Goal: Task Accomplishment & Management: Manage account settings

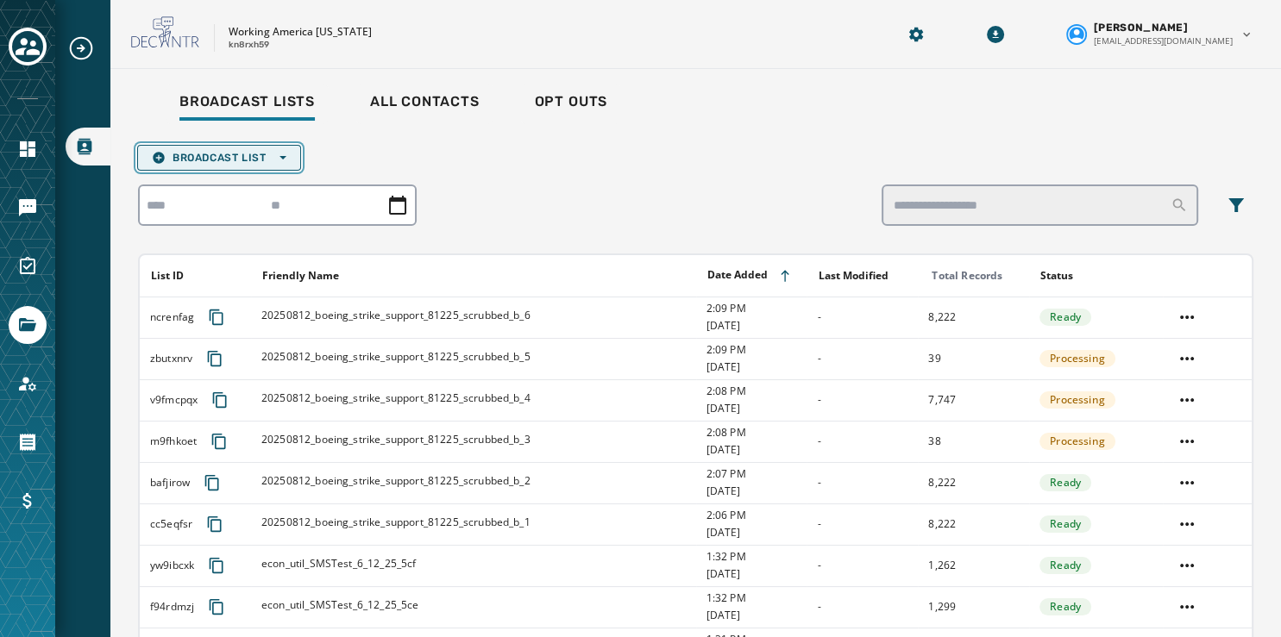
click at [250, 152] on span "Broadcast List Open options" at bounding box center [219, 158] width 135 height 14
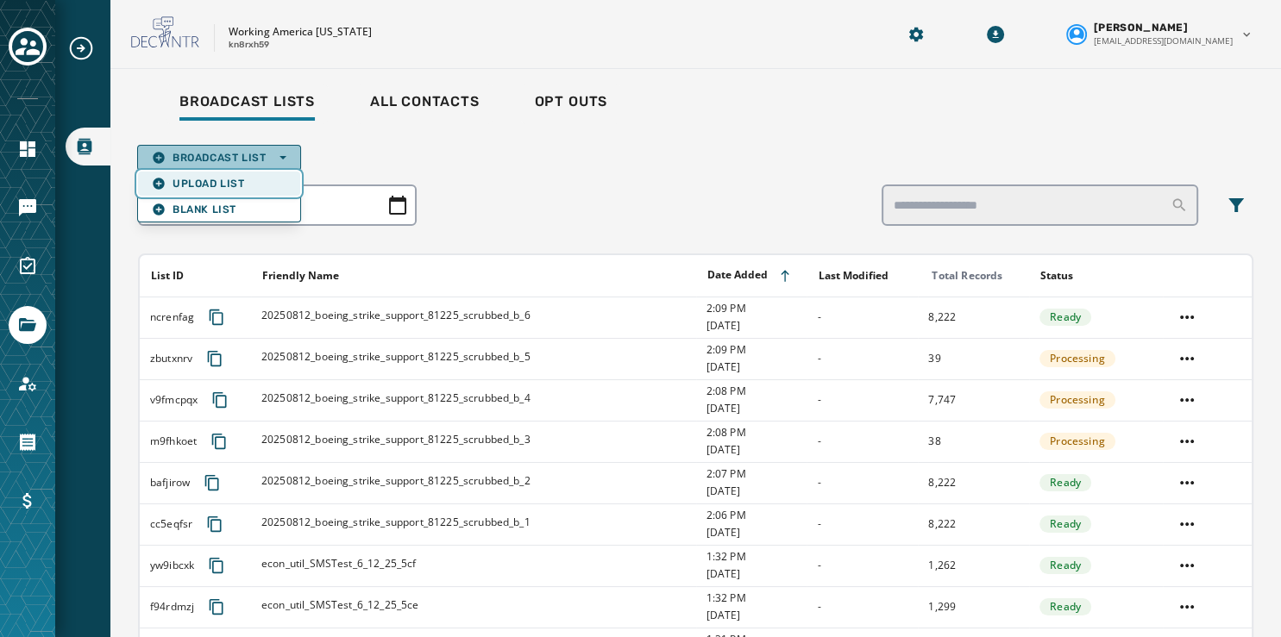
click at [238, 179] on span "Upload List" at bounding box center [219, 184] width 135 height 14
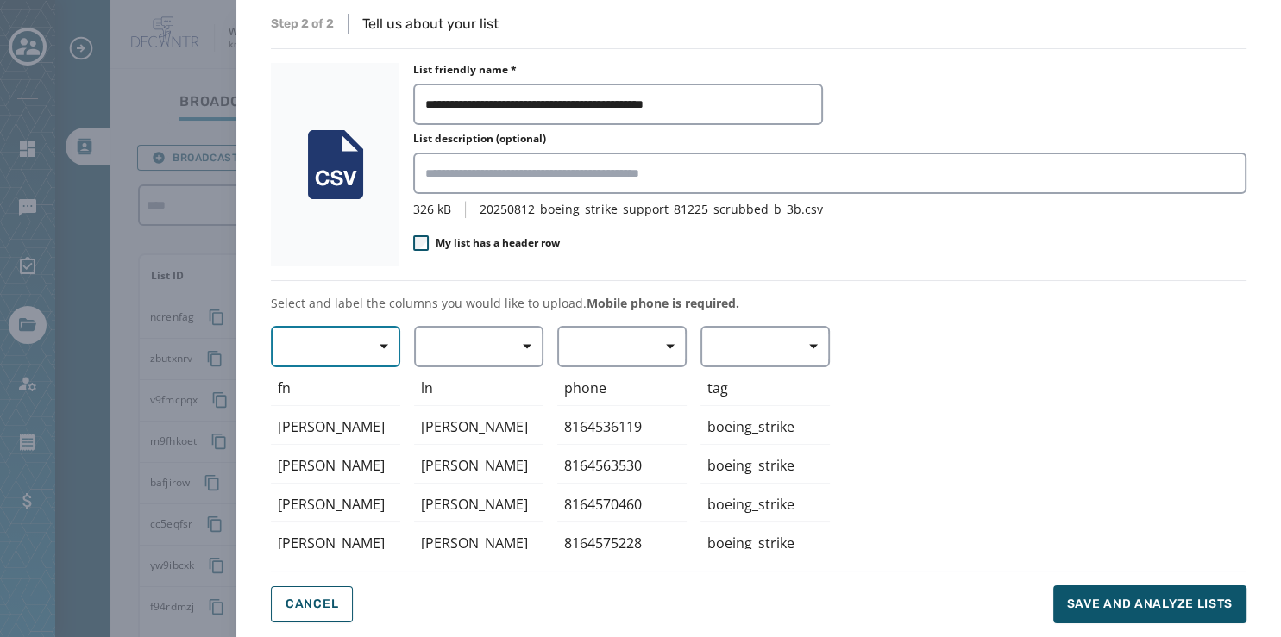
click at [381, 335] on span "button" at bounding box center [377, 346] width 41 height 34
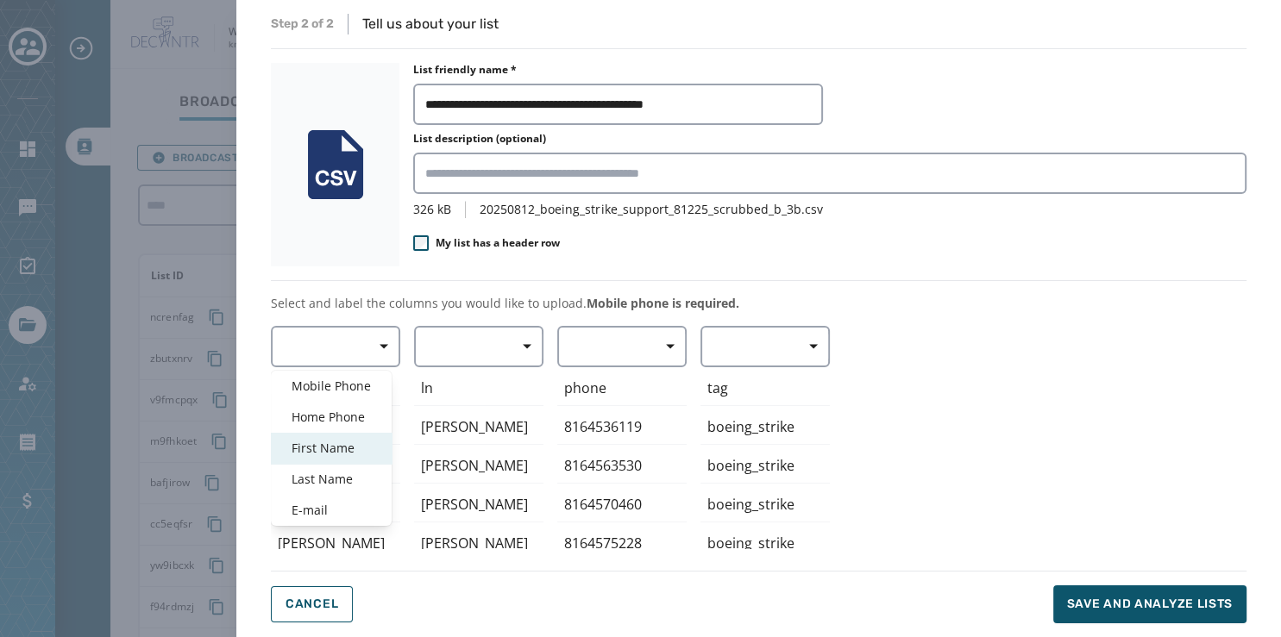
click at [347, 435] on div "First Name" at bounding box center [331, 448] width 121 height 31
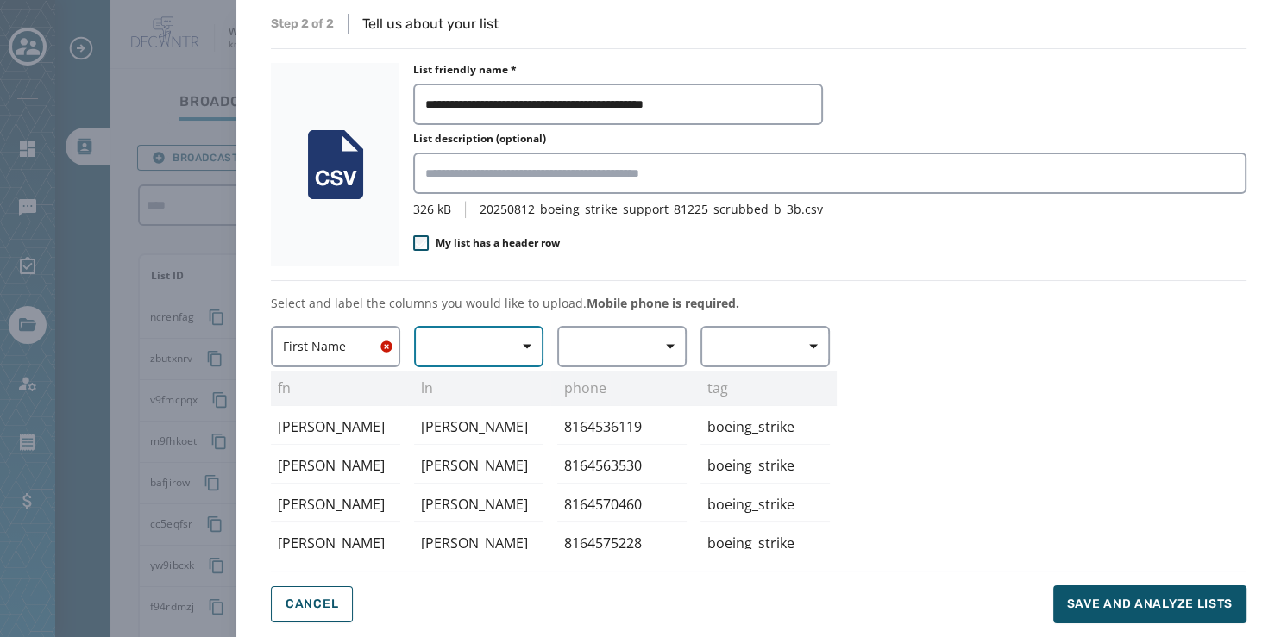
click at [505, 344] on span "button" at bounding box center [520, 346] width 41 height 34
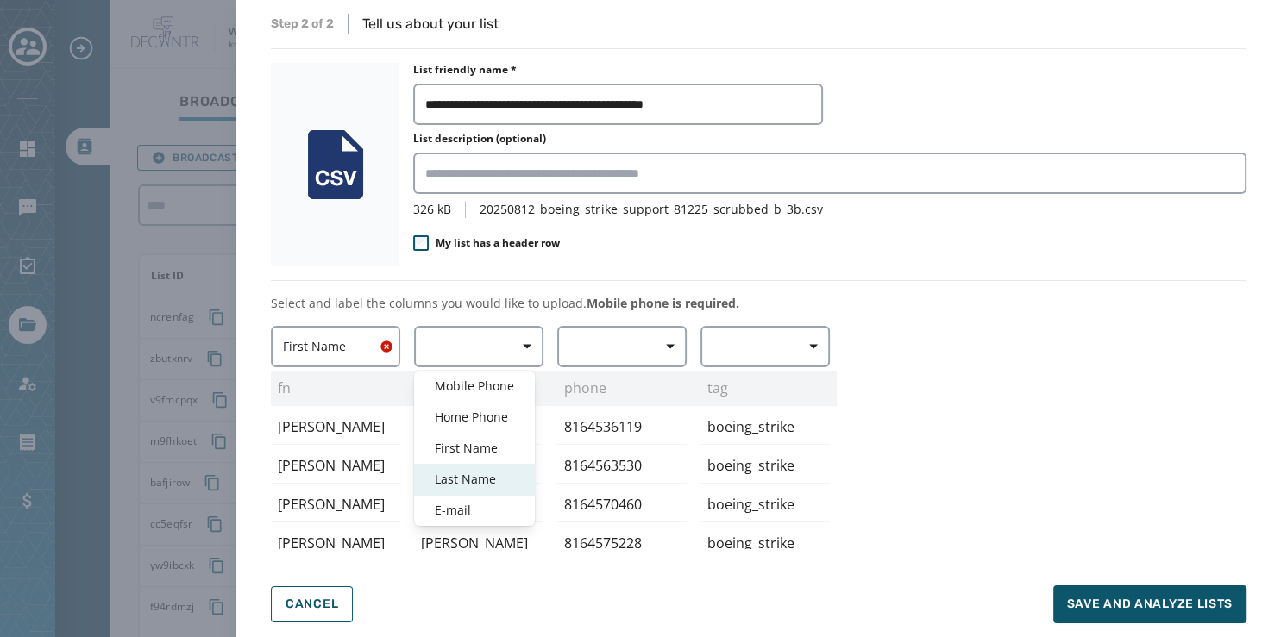
click at [490, 476] on span "Last Name" at bounding box center [474, 479] width 79 height 17
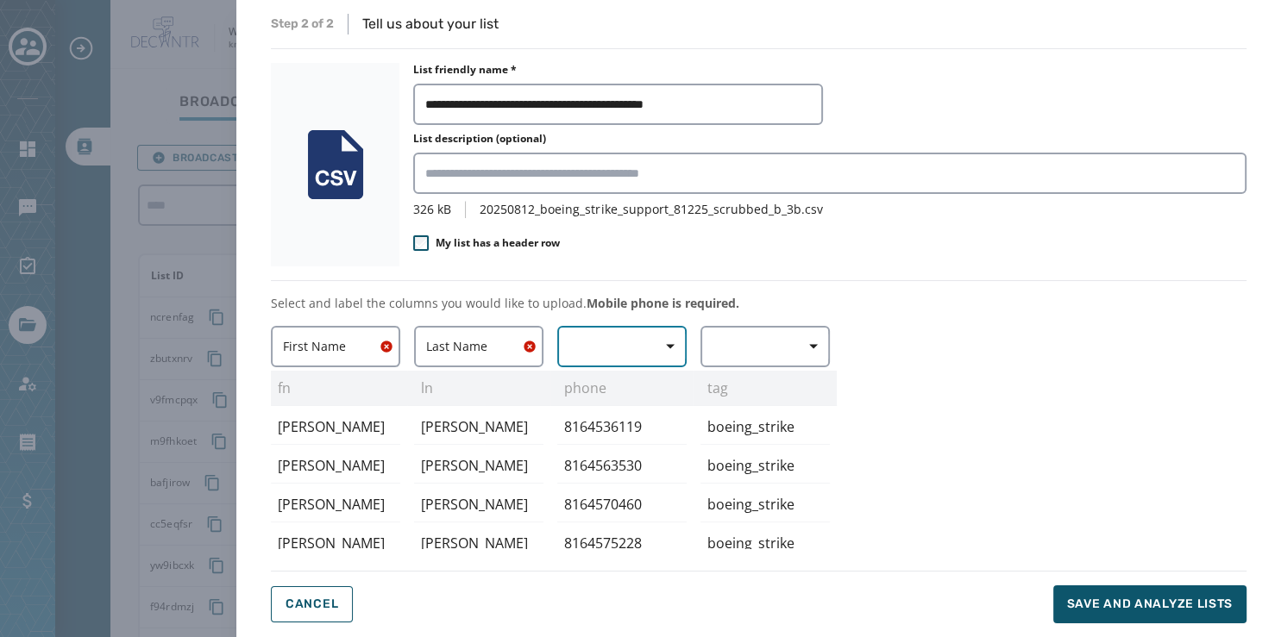
click at [641, 347] on button "button" at bounding box center [621, 346] width 129 height 41
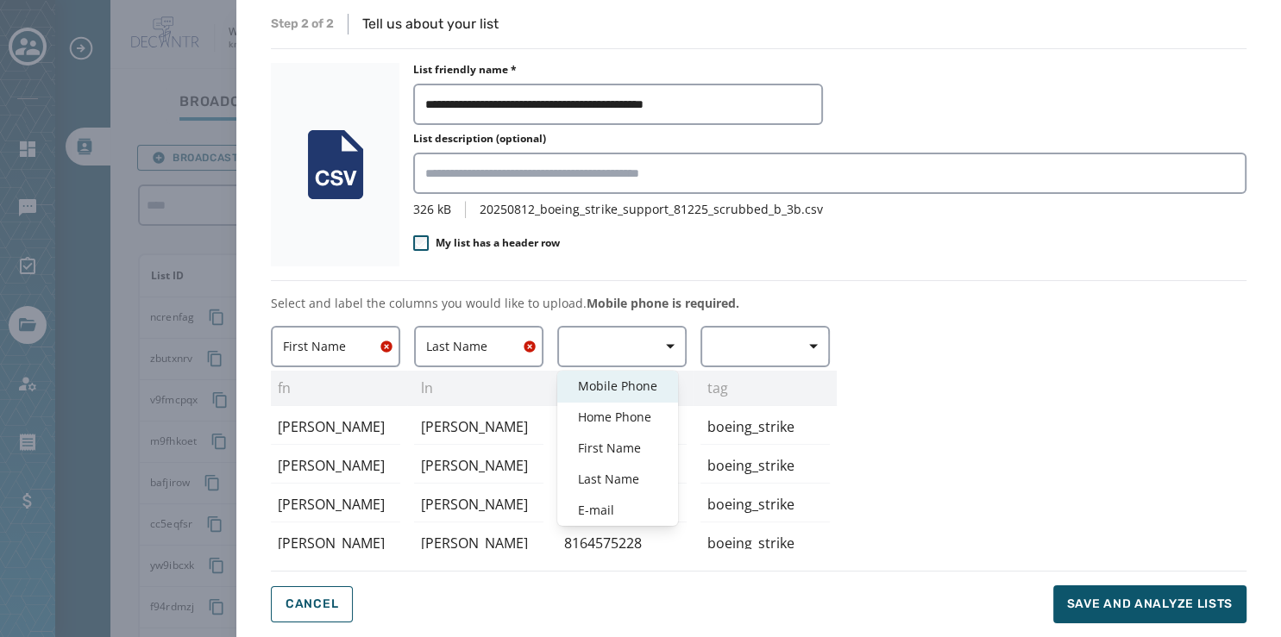
click at [638, 385] on span "Mobile Phone" at bounding box center [617, 386] width 79 height 17
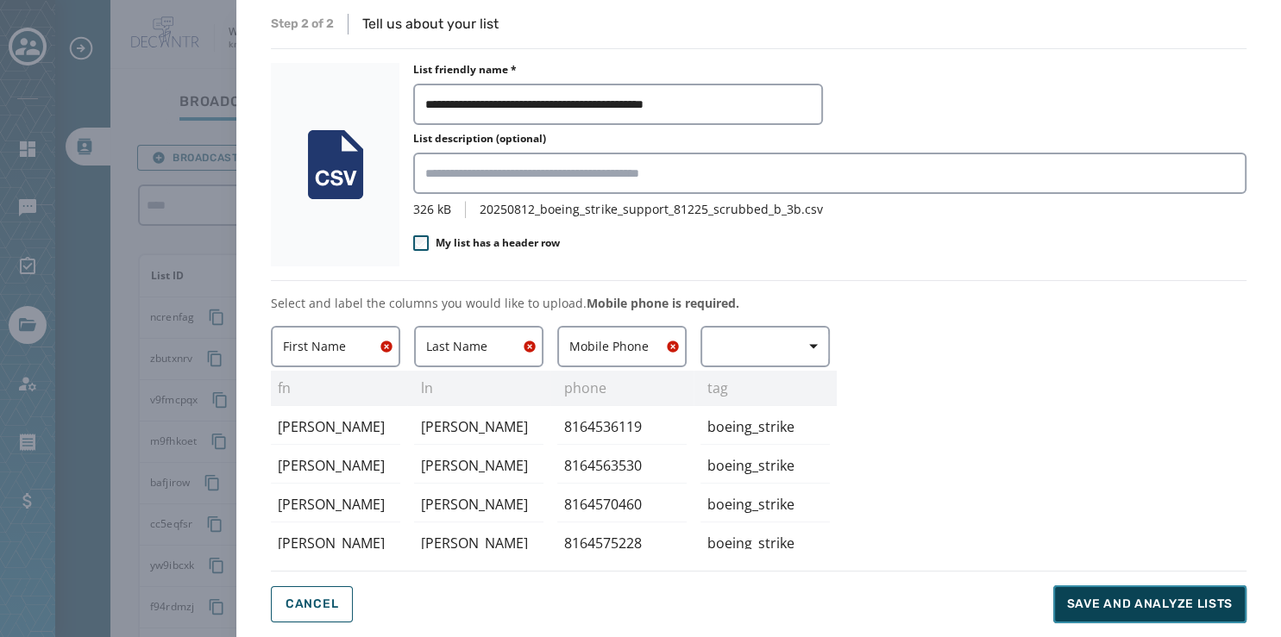
click at [1133, 603] on span "Save and analyze lists" at bounding box center [1150, 604] width 166 height 17
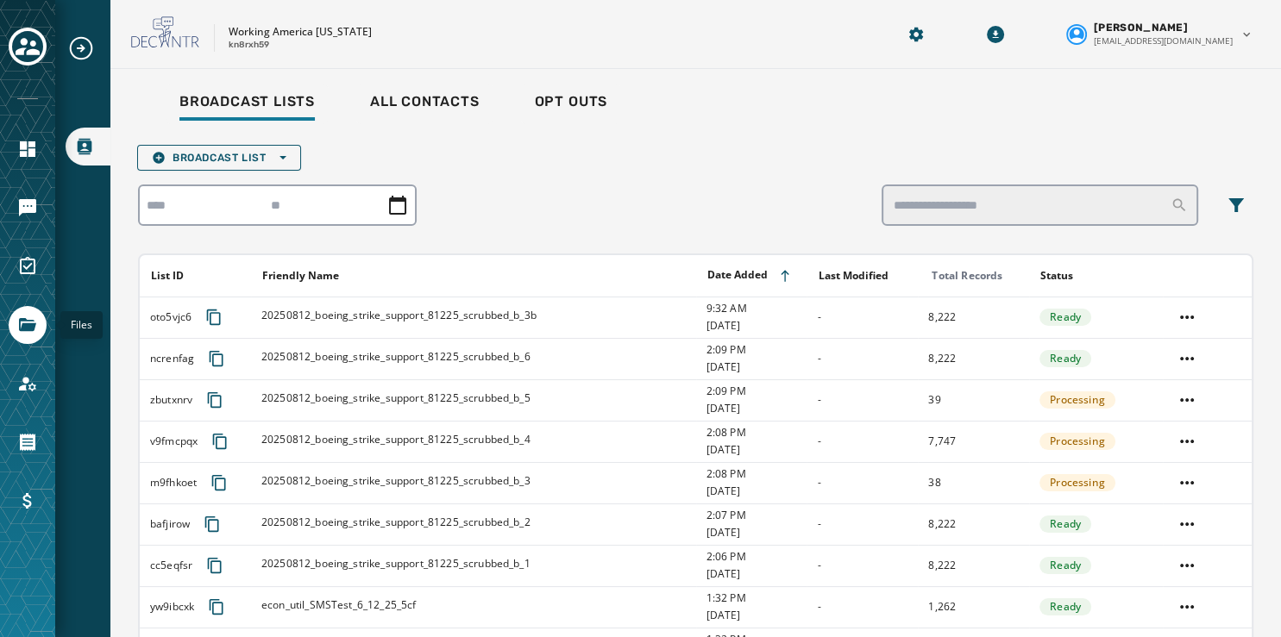
click at [33, 331] on icon "Navigate to Files" at bounding box center [27, 325] width 21 height 21
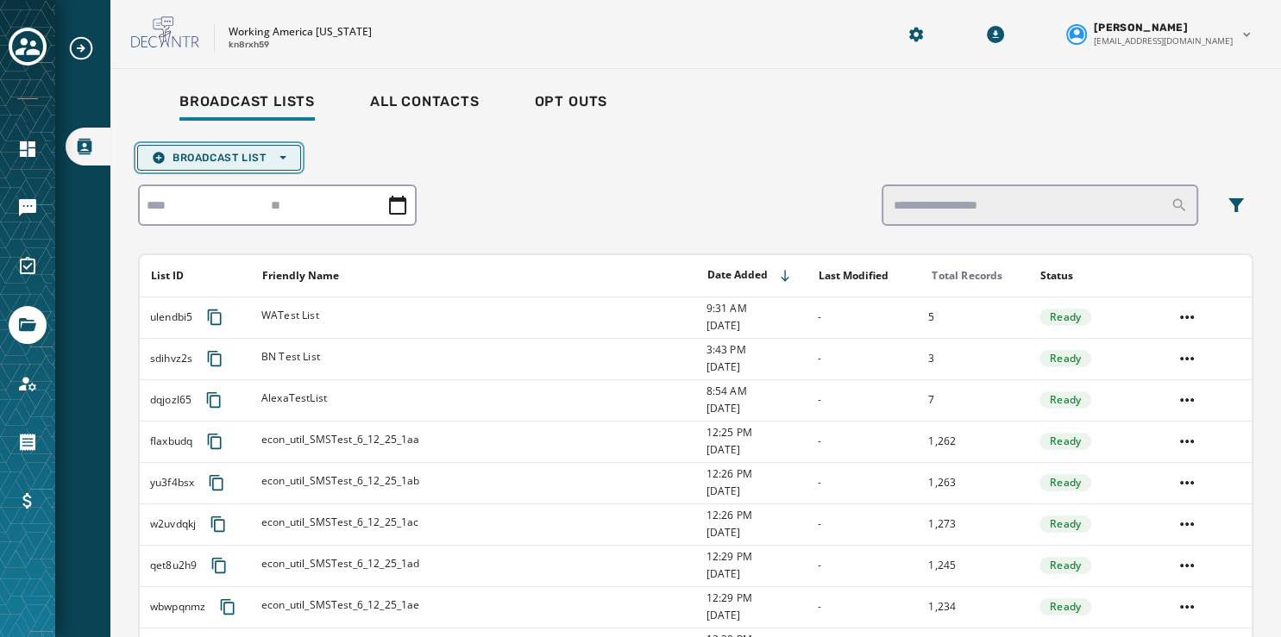
click at [280, 167] on button "Broadcast List Open options" at bounding box center [219, 158] width 164 height 26
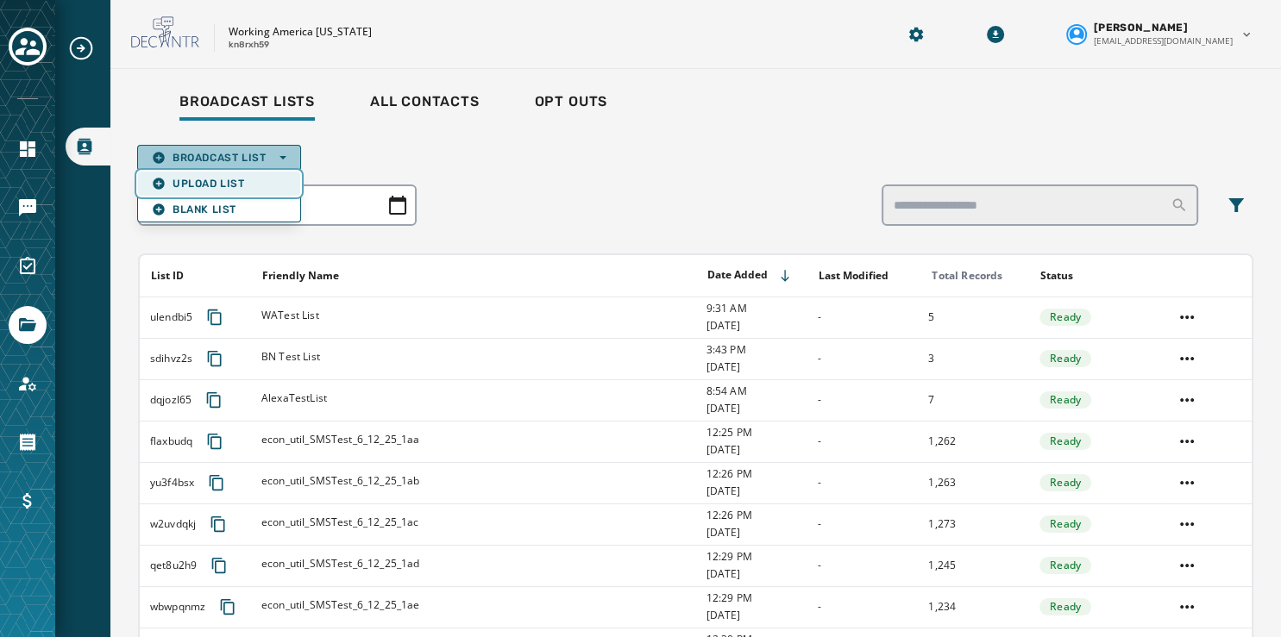
click at [236, 180] on span "Upload List" at bounding box center [219, 184] width 135 height 14
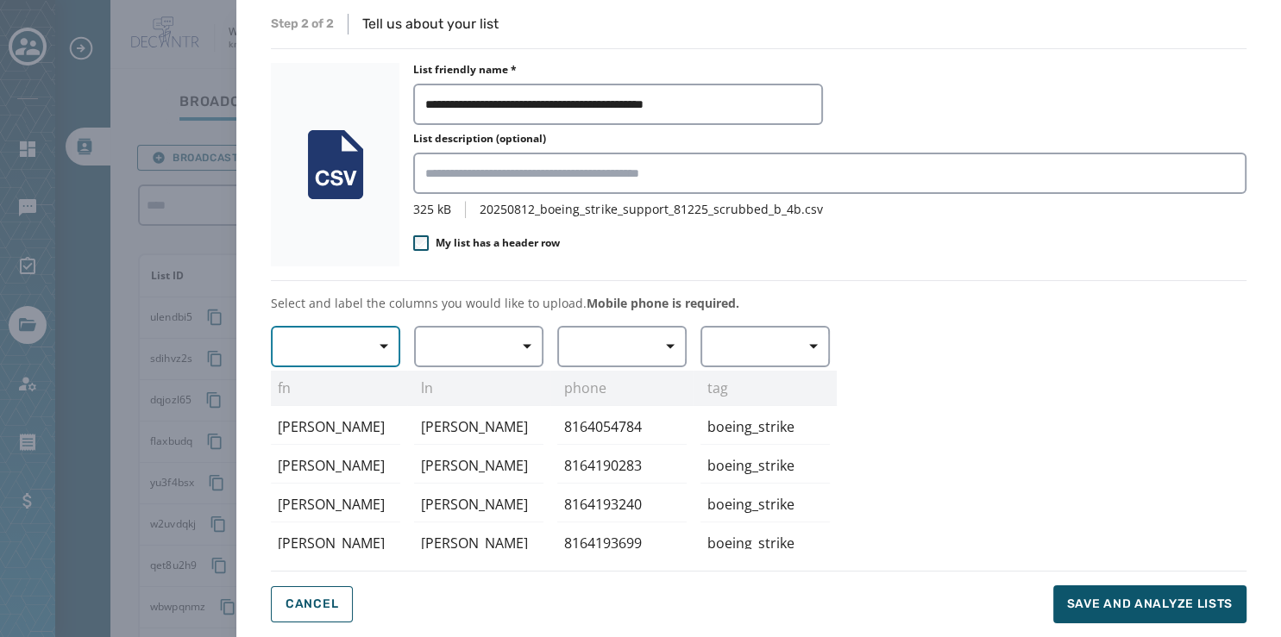
click at [370, 341] on span "button" at bounding box center [377, 346] width 41 height 34
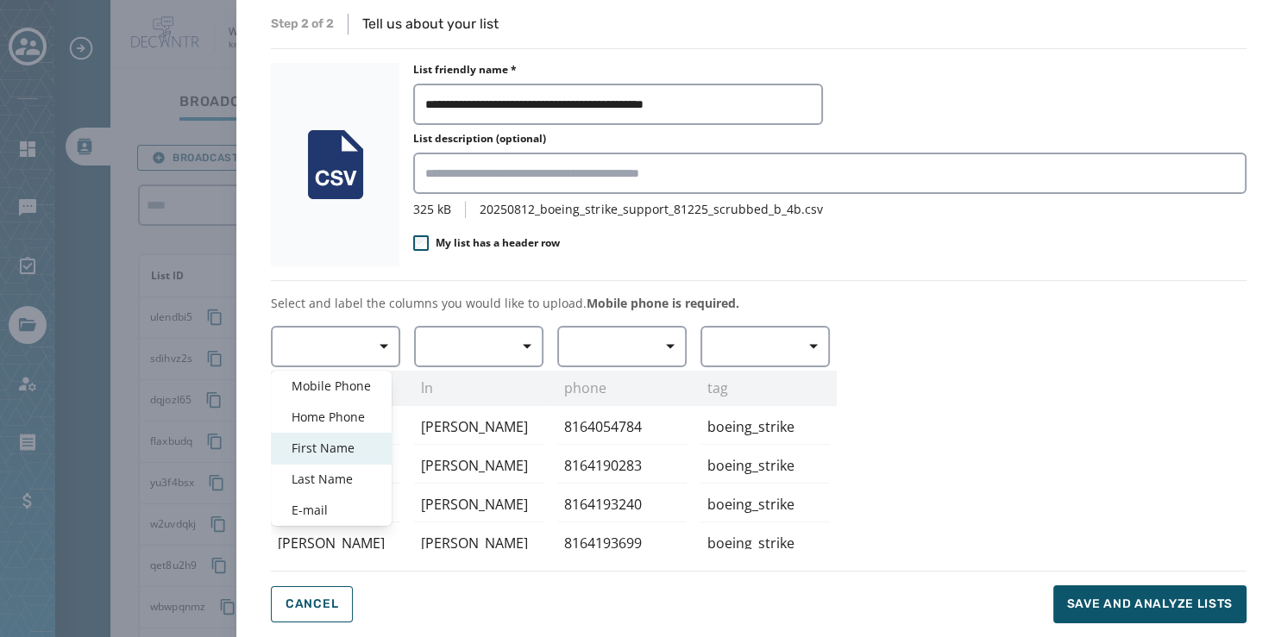
click at [348, 443] on span "First Name" at bounding box center [330, 448] width 79 height 17
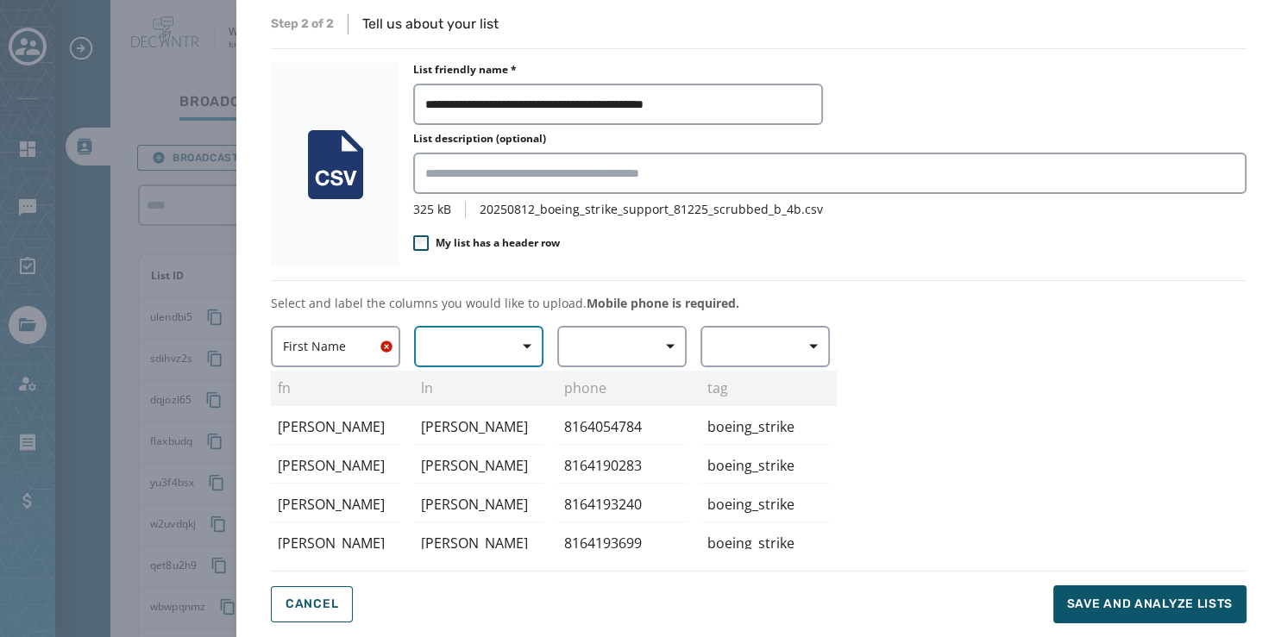
click at [487, 344] on button "button" at bounding box center [478, 346] width 129 height 41
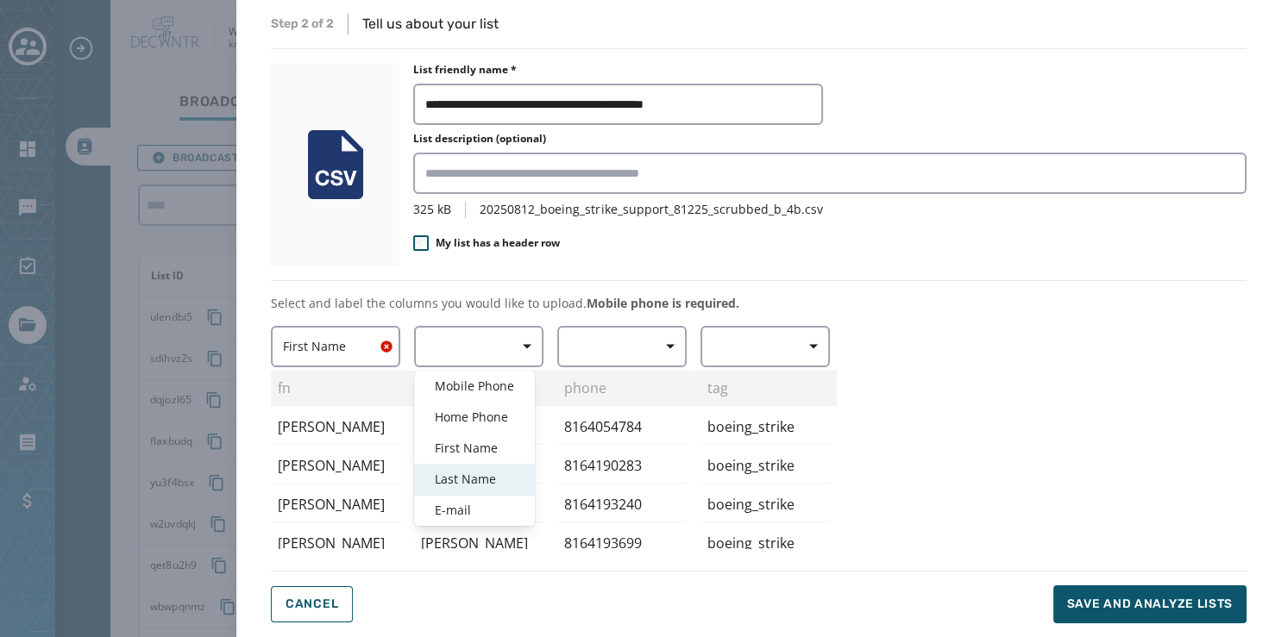
click at [477, 473] on span "Last Name" at bounding box center [474, 479] width 79 height 17
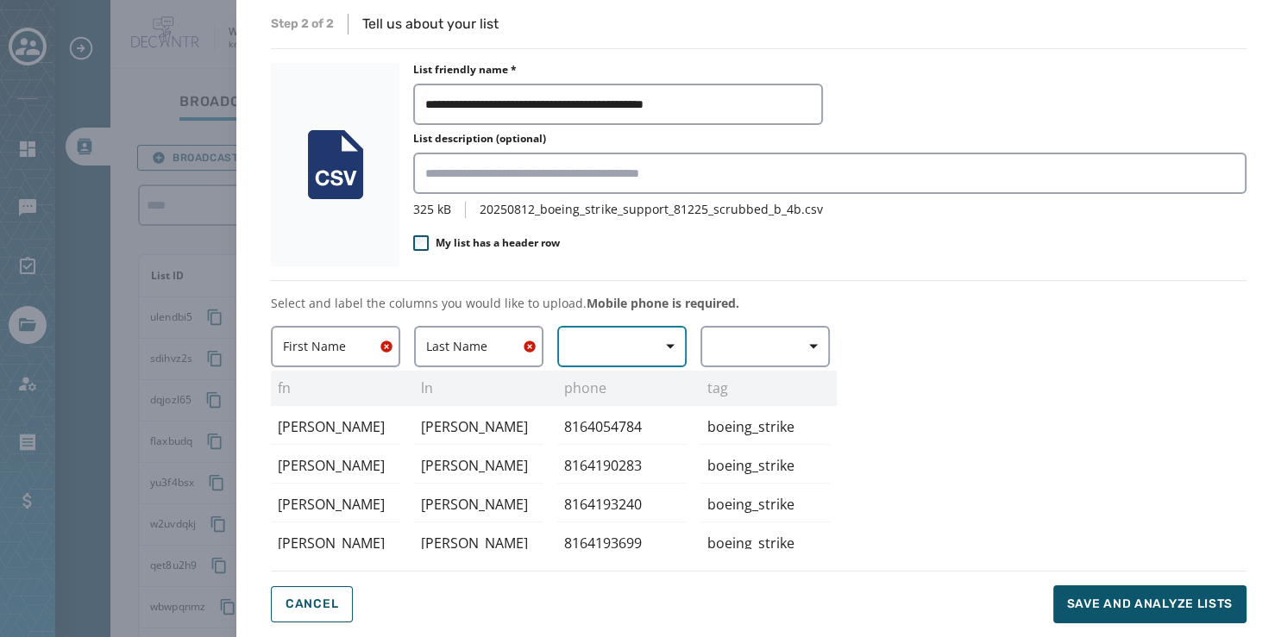
click at [644, 357] on span "button" at bounding box center [663, 346] width 41 height 34
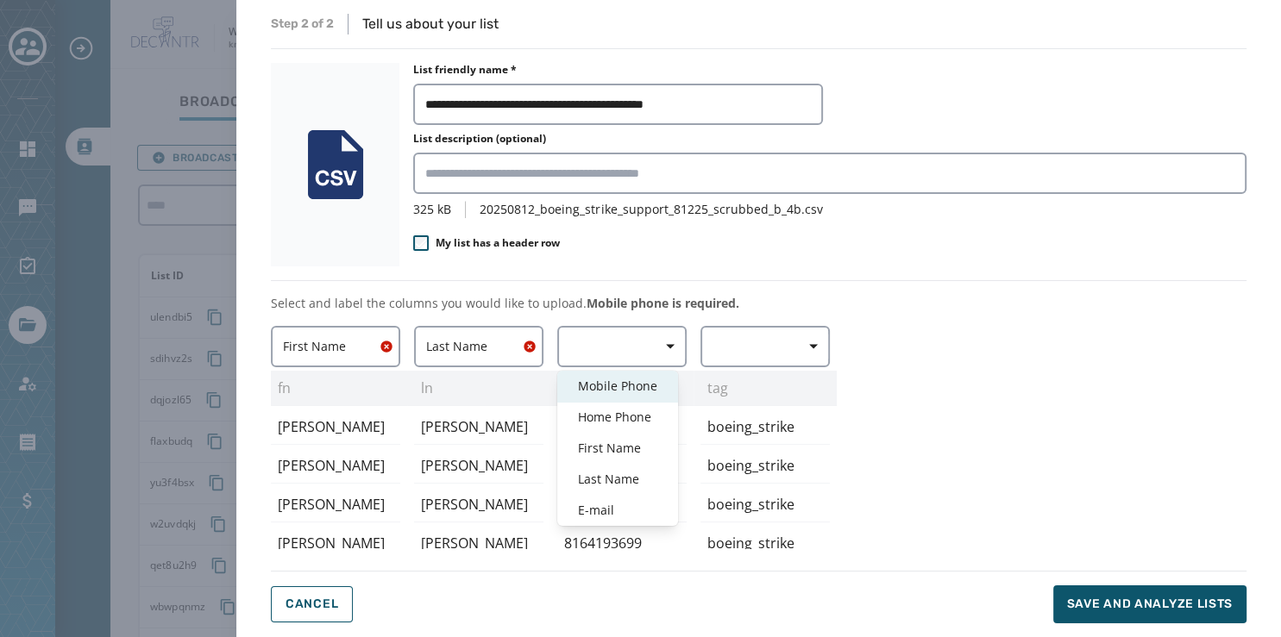
click at [640, 379] on span "Mobile Phone" at bounding box center [617, 386] width 79 height 17
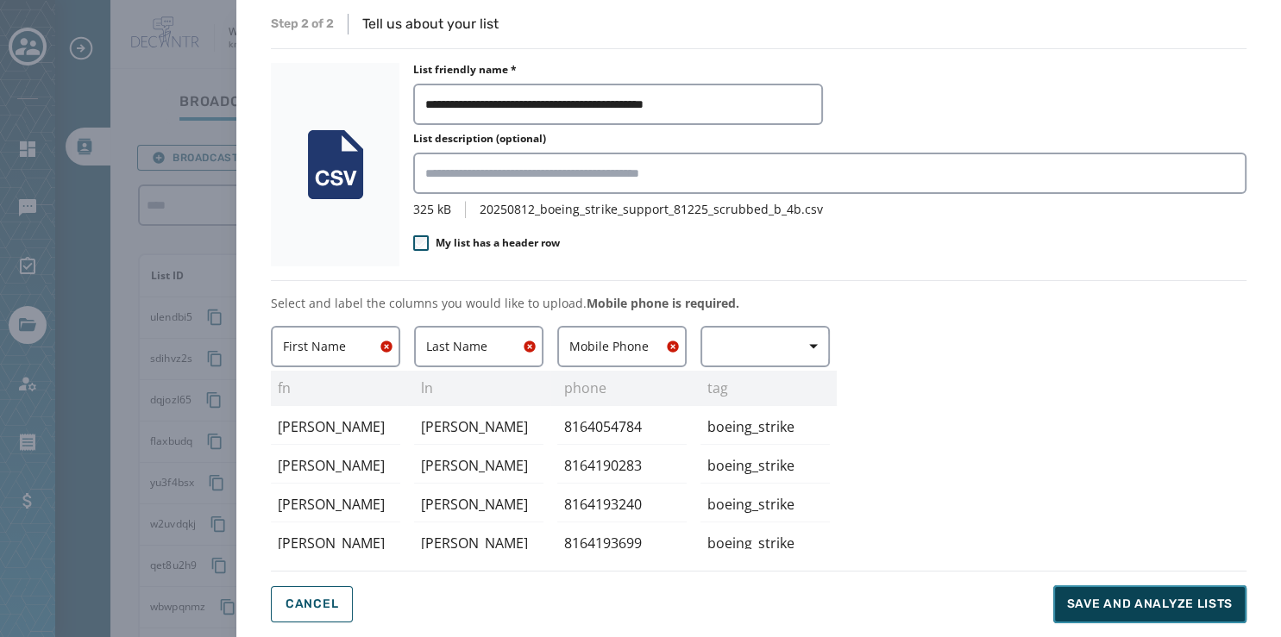
click at [1180, 602] on span "Save and analyze lists" at bounding box center [1150, 604] width 166 height 17
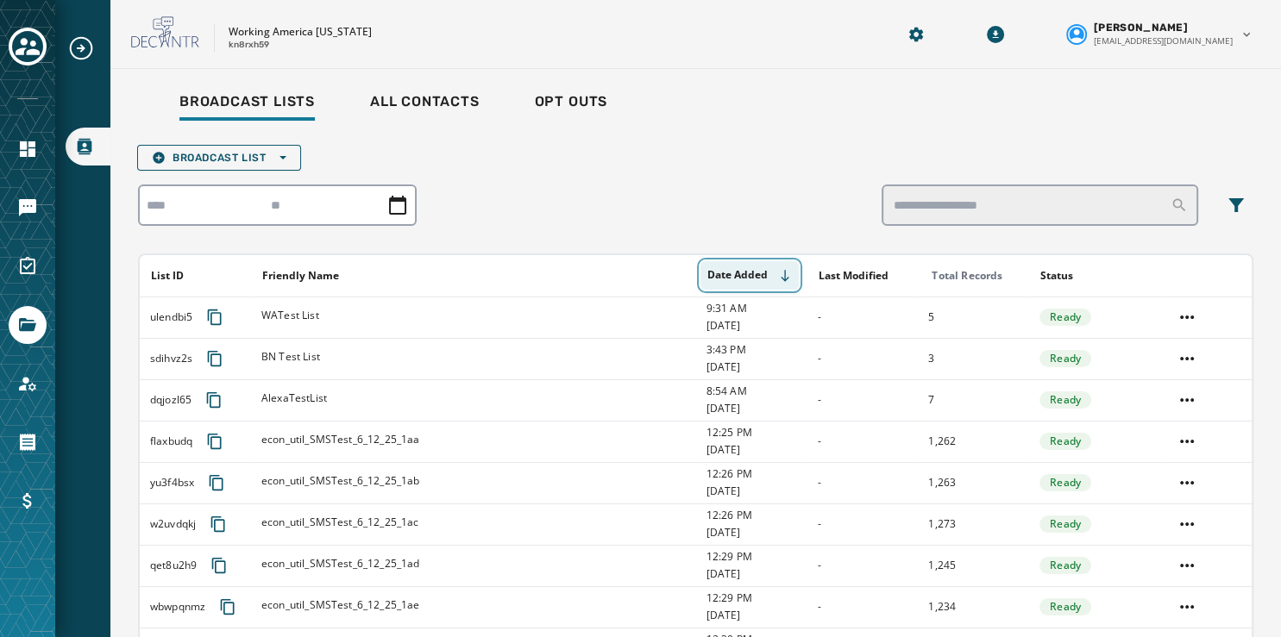
click at [752, 271] on button "Date Added" at bounding box center [749, 275] width 98 height 28
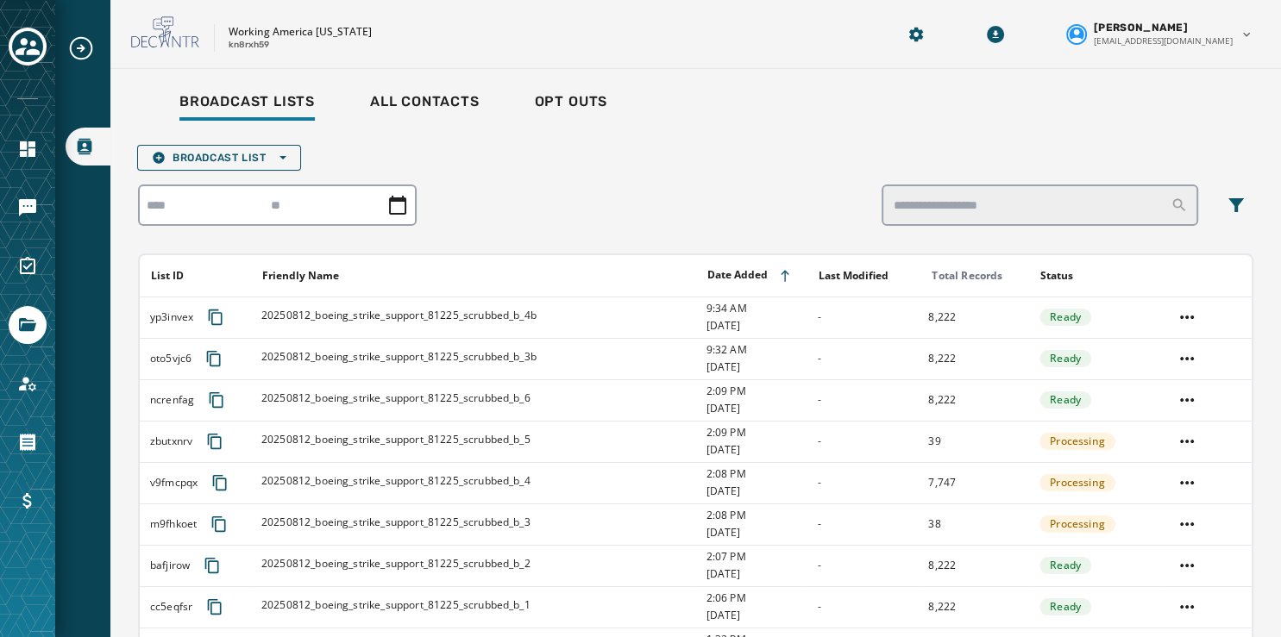
click at [761, 172] on div "Broadcast List Open options List ID Friendly Name Date Added Last Modified Tota…" at bounding box center [695, 458] width 1115 height 627
click at [264, 168] on button "Broadcast List Open options" at bounding box center [219, 158] width 164 height 26
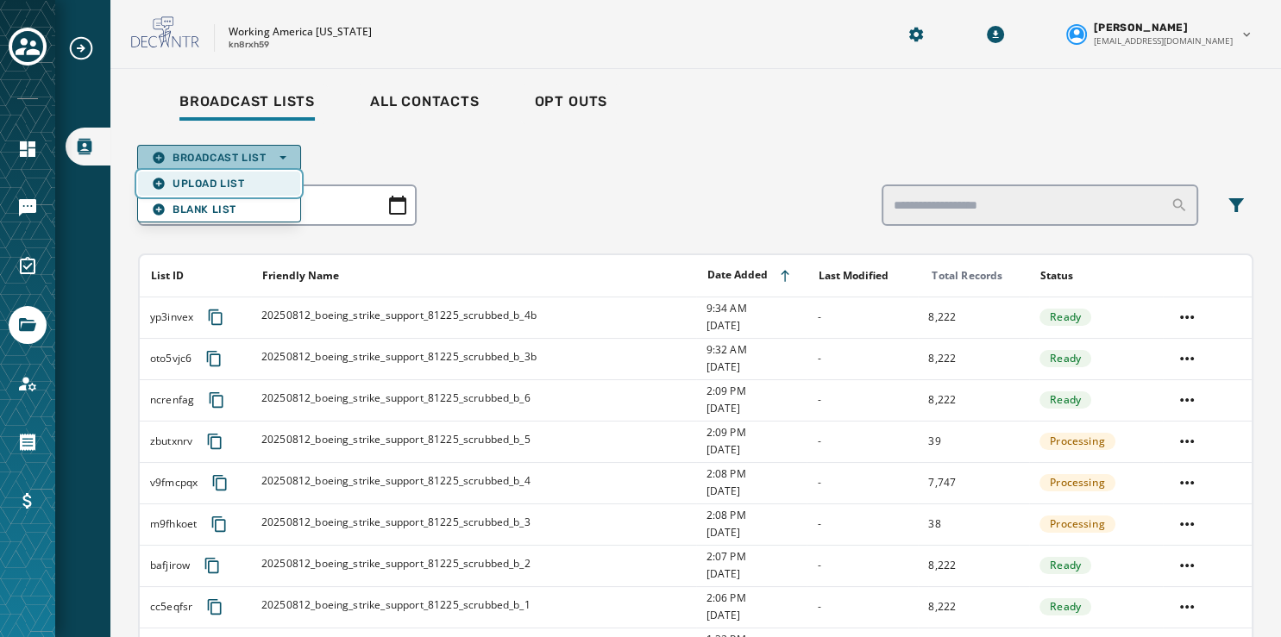
click at [266, 191] on button "Upload List" at bounding box center [219, 184] width 162 height 24
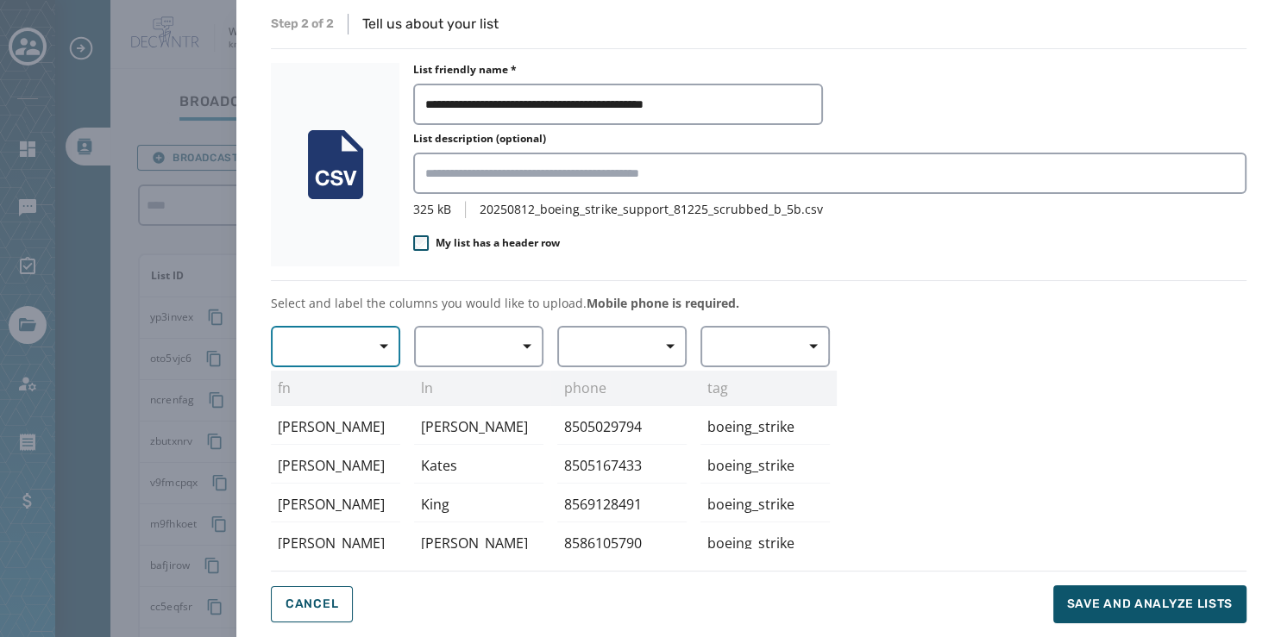
click at [346, 345] on button "button" at bounding box center [335, 346] width 129 height 41
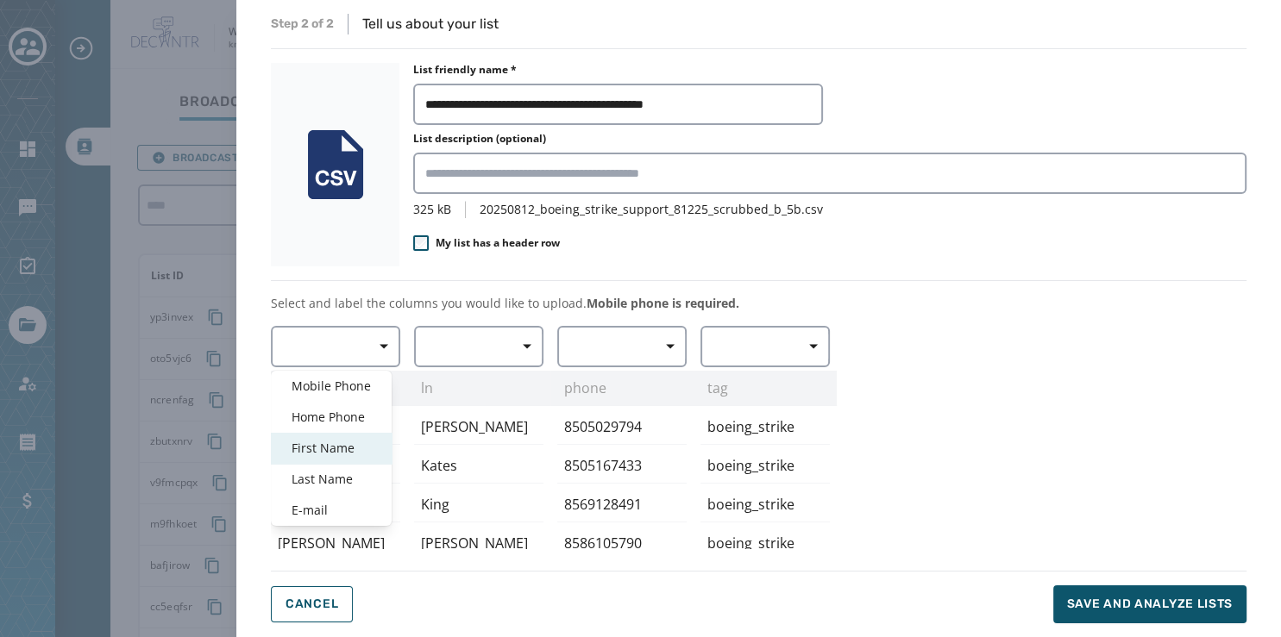
click at [338, 443] on span "First Name" at bounding box center [330, 448] width 79 height 17
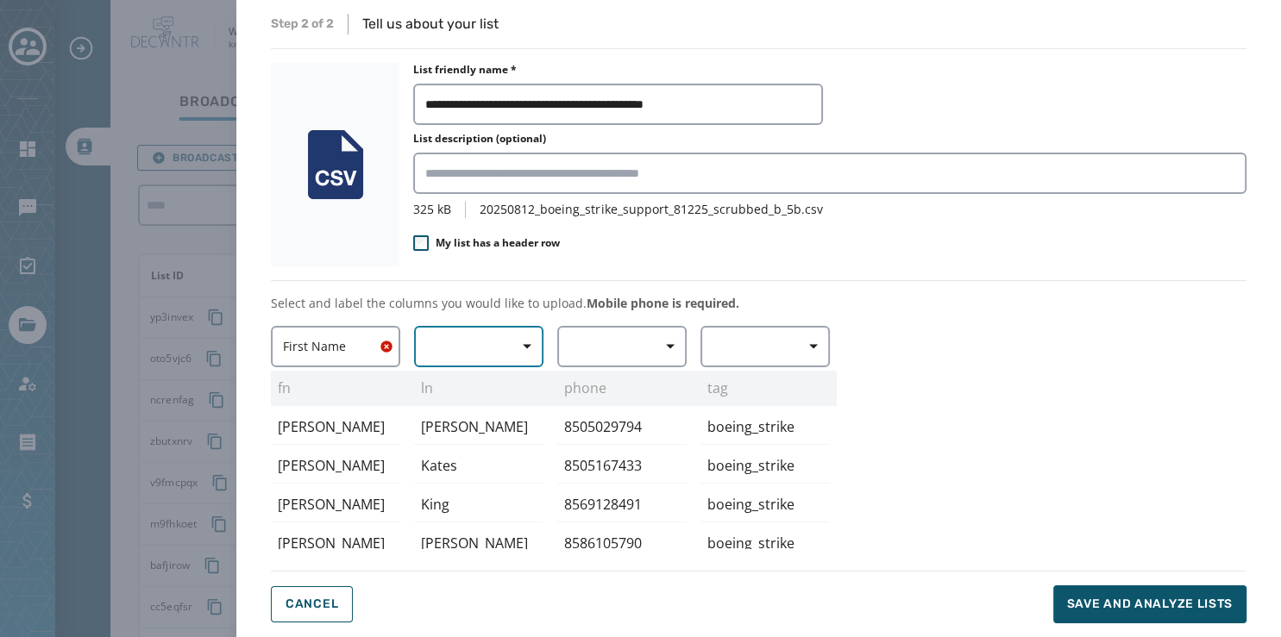
click at [450, 346] on button "button" at bounding box center [478, 346] width 129 height 41
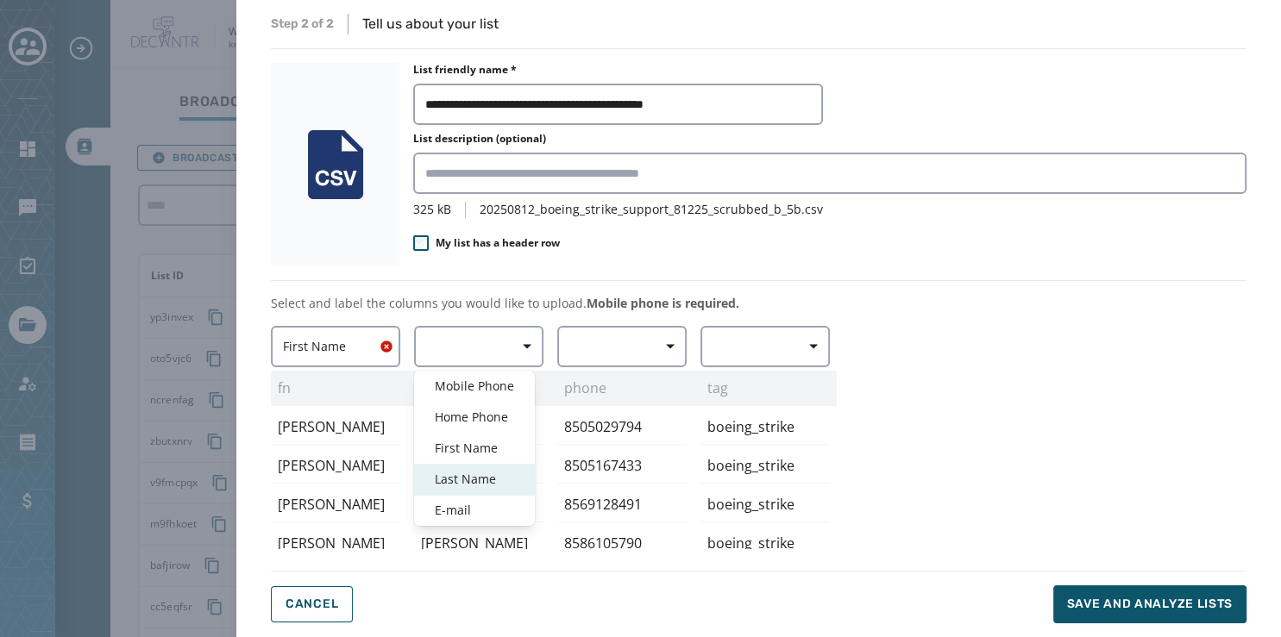
click at [476, 478] on span "Last Name" at bounding box center [474, 479] width 79 height 17
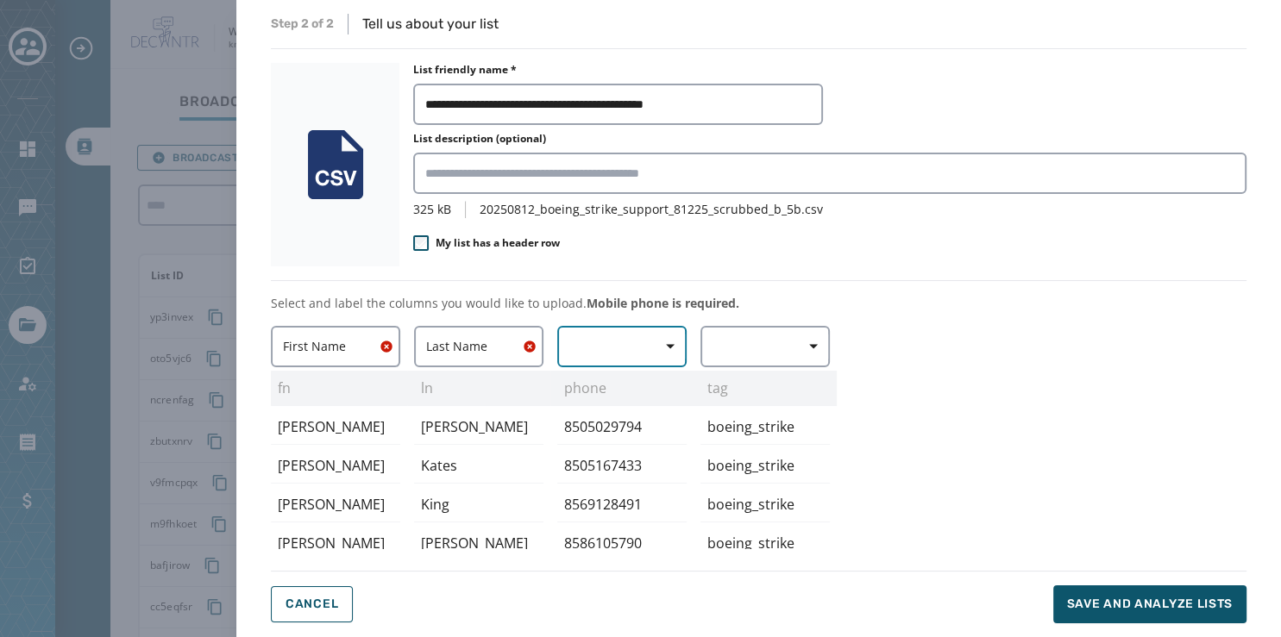
click at [616, 346] on button "button" at bounding box center [621, 346] width 129 height 41
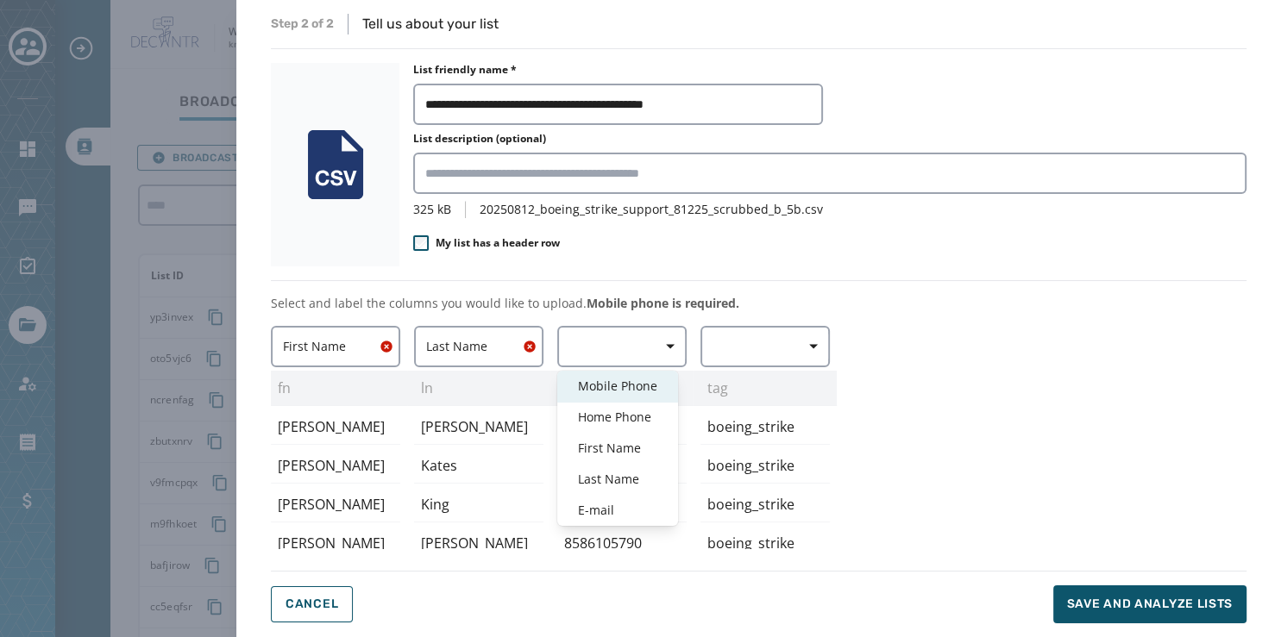
click at [616, 383] on span "Mobile Phone" at bounding box center [617, 386] width 79 height 17
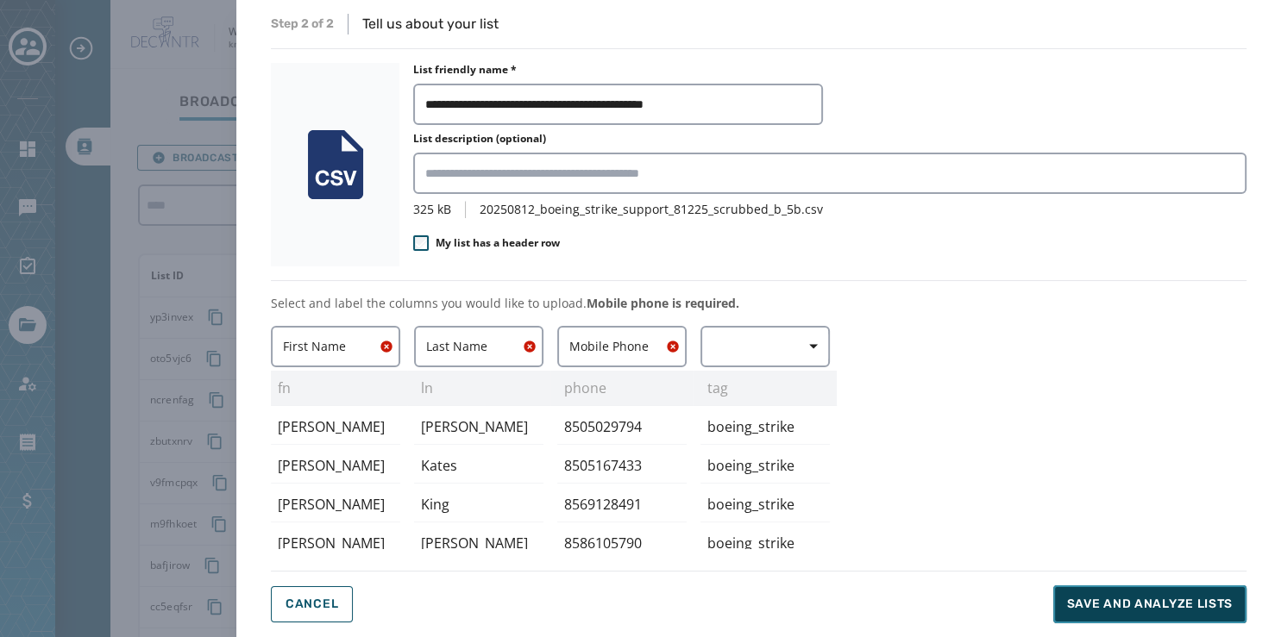
click at [1096, 604] on span "Save and analyze lists" at bounding box center [1150, 604] width 166 height 17
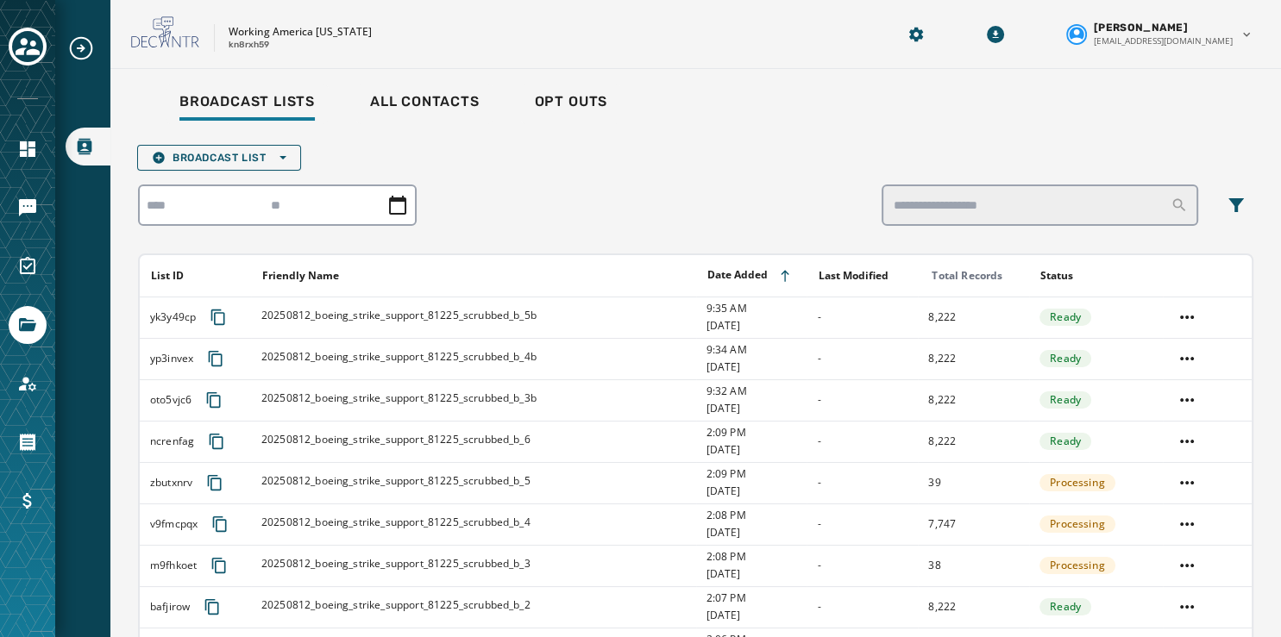
click at [440, 134] on div "Broadcast Lists All Contacts Opt Outs Broadcast List Open options List ID Frien…" at bounding box center [695, 427] width 1115 height 689
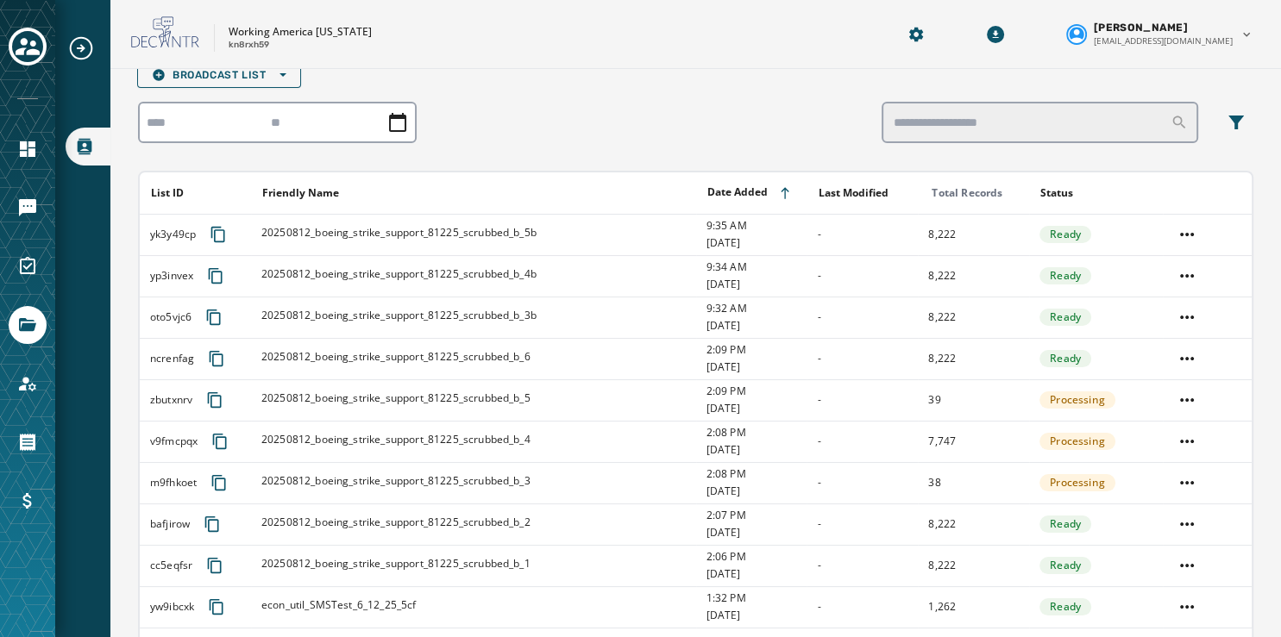
scroll to position [85, 0]
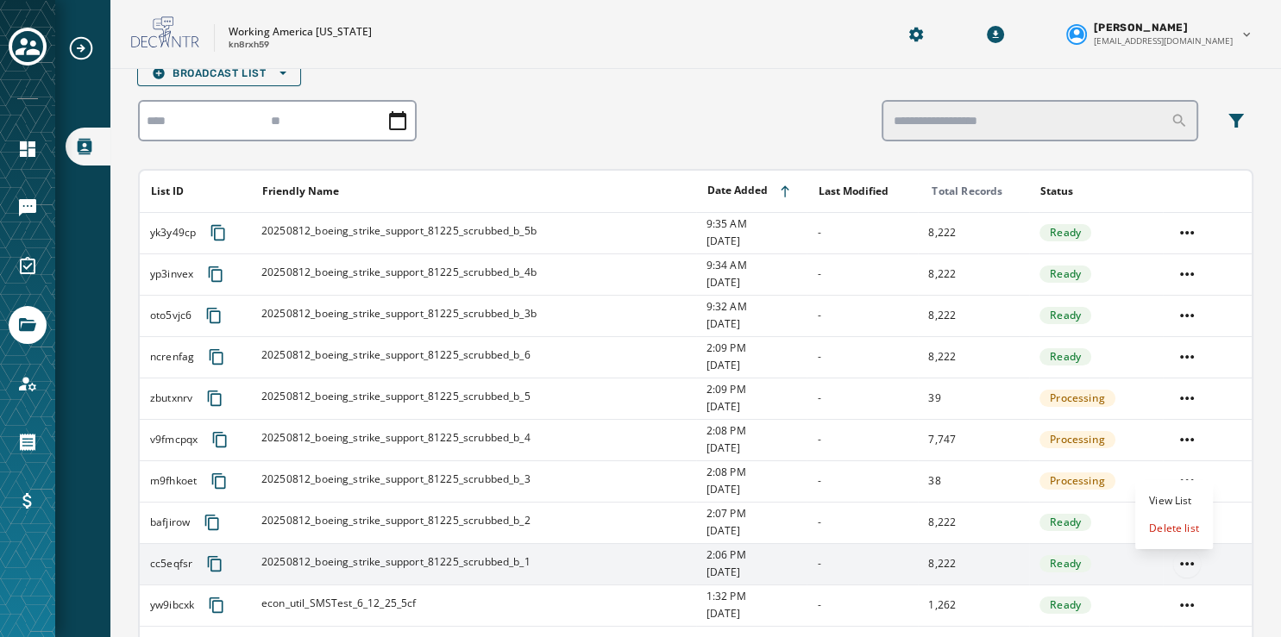
click at [1173, 561] on html "Broadcast Lists Skip To Main Content Working America Ohio kn8rxh59 Susan Fuller…" at bounding box center [640, 318] width 1281 height 637
click at [1164, 502] on div "View List" at bounding box center [1174, 501] width 78 height 28
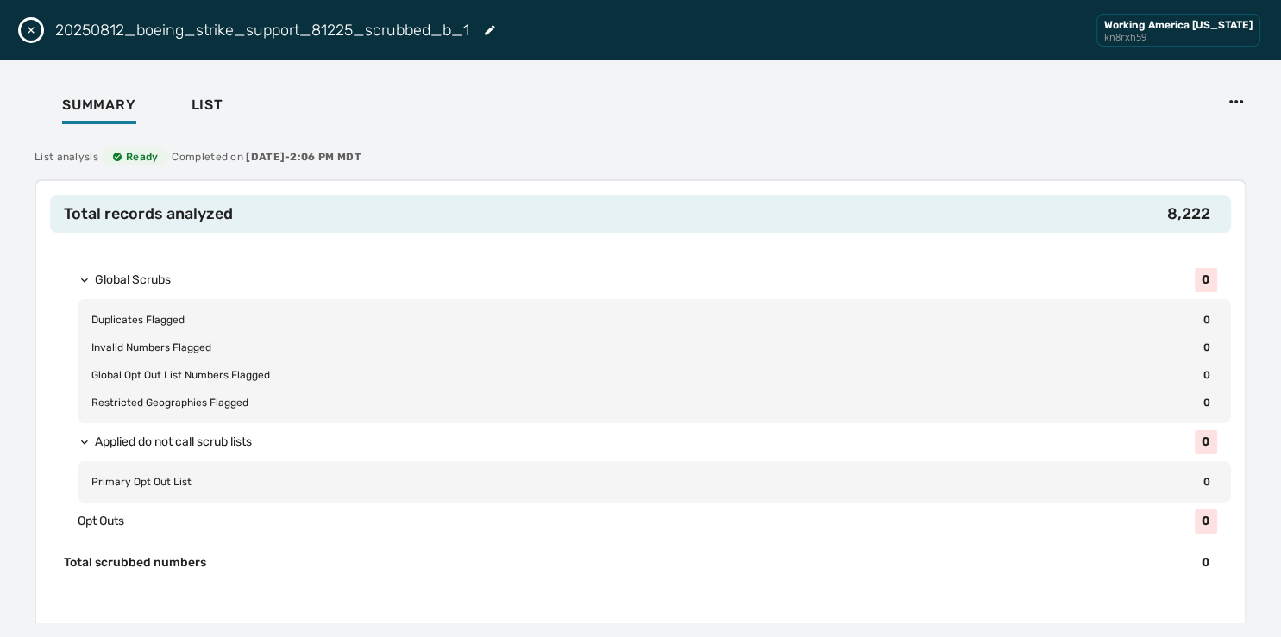
click at [351, 29] on h2 "20250812_boeing_strike_support_81225_scrubbed_b_1" at bounding box center [262, 30] width 414 height 24
click at [493, 33] on icon "Edit List" at bounding box center [490, 30] width 14 height 14
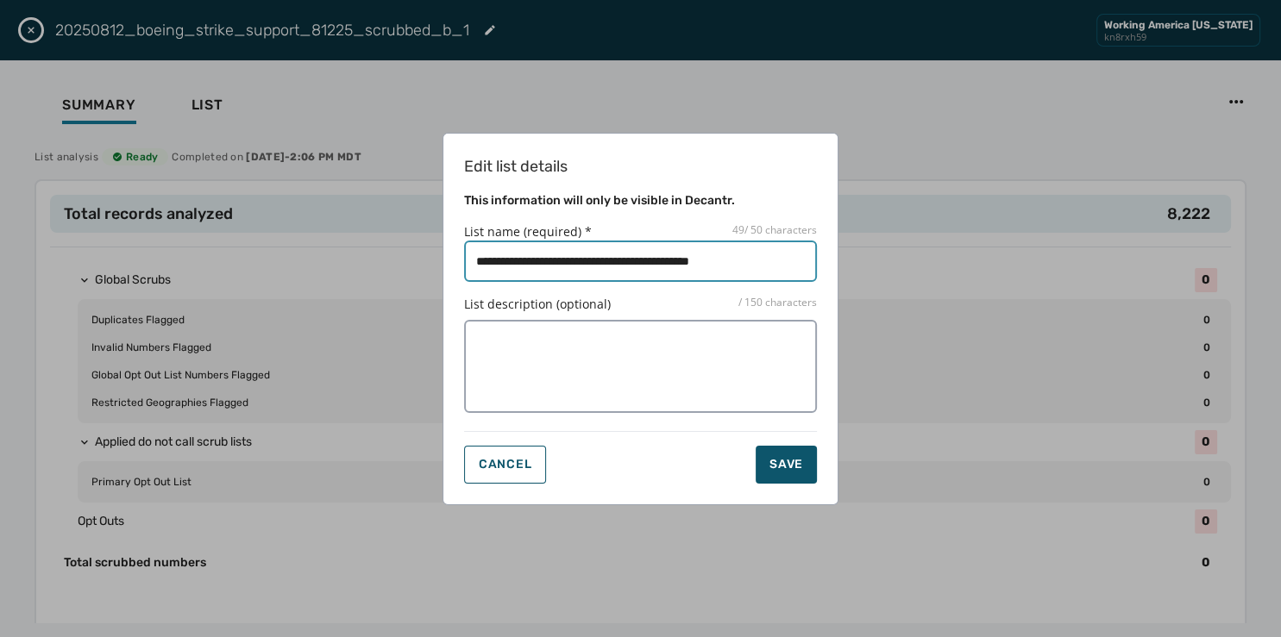
drag, startPoint x: 764, startPoint y: 264, endPoint x: 811, endPoint y: 253, distance: 48.7
click at [811, 253] on input "List name (required) * 49 / 50 characters" at bounding box center [640, 261] width 353 height 41
type input "**********"
click at [796, 460] on div "Save" at bounding box center [786, 464] width 34 height 17
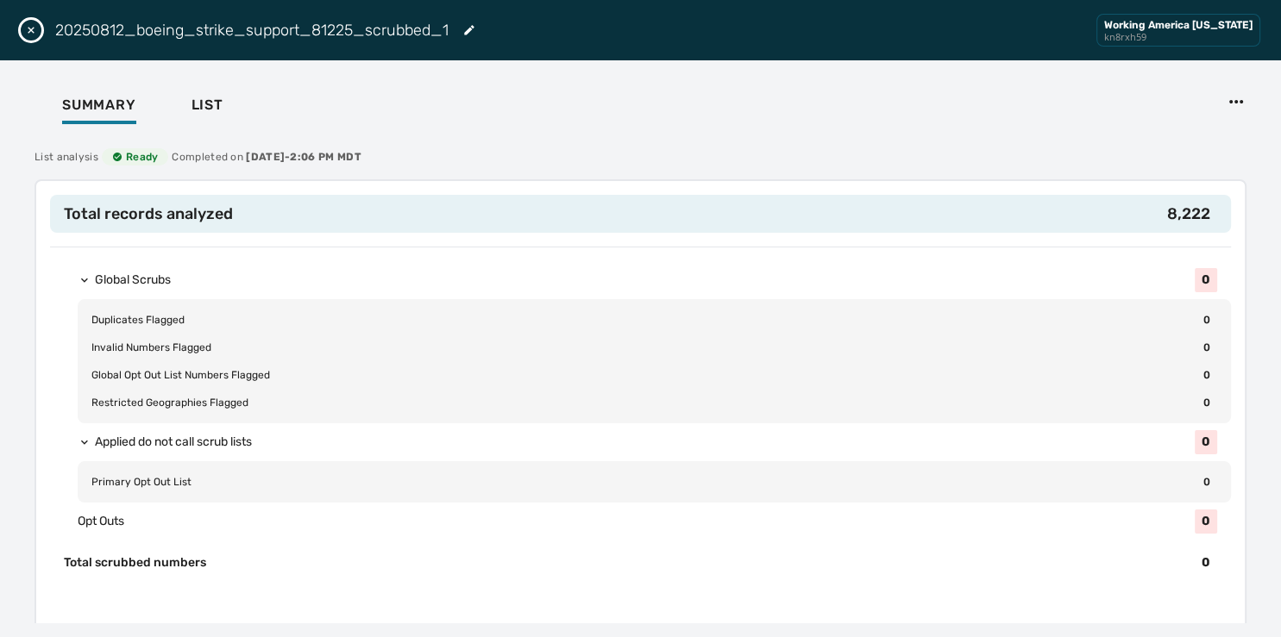
click at [28, 22] on button "Close drawer" at bounding box center [31, 30] width 21 height 21
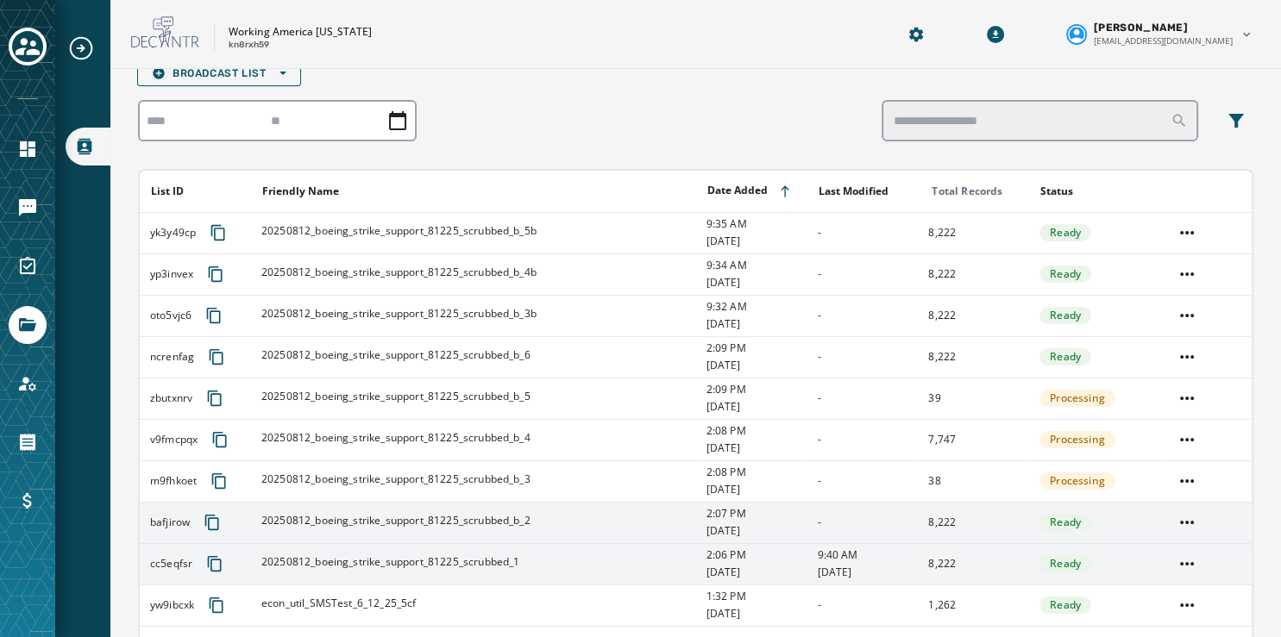
click at [419, 519] on span "20250812_boeing_strike_support_81225_scrubbed_b_2" at bounding box center [395, 521] width 269 height 14
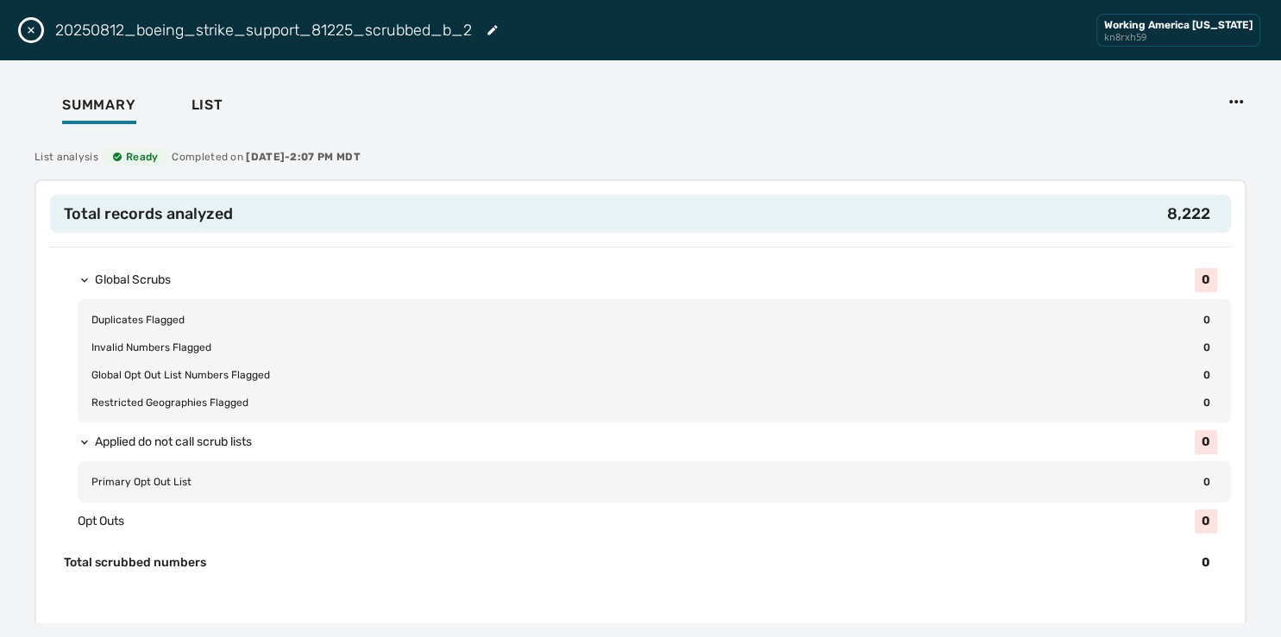
click at [472, 26] on h2 "20250812_boeing_strike_support_81225_scrubbed_b_2" at bounding box center [263, 30] width 417 height 24
click at [492, 28] on icon "Edit List" at bounding box center [492, 30] width 14 height 14
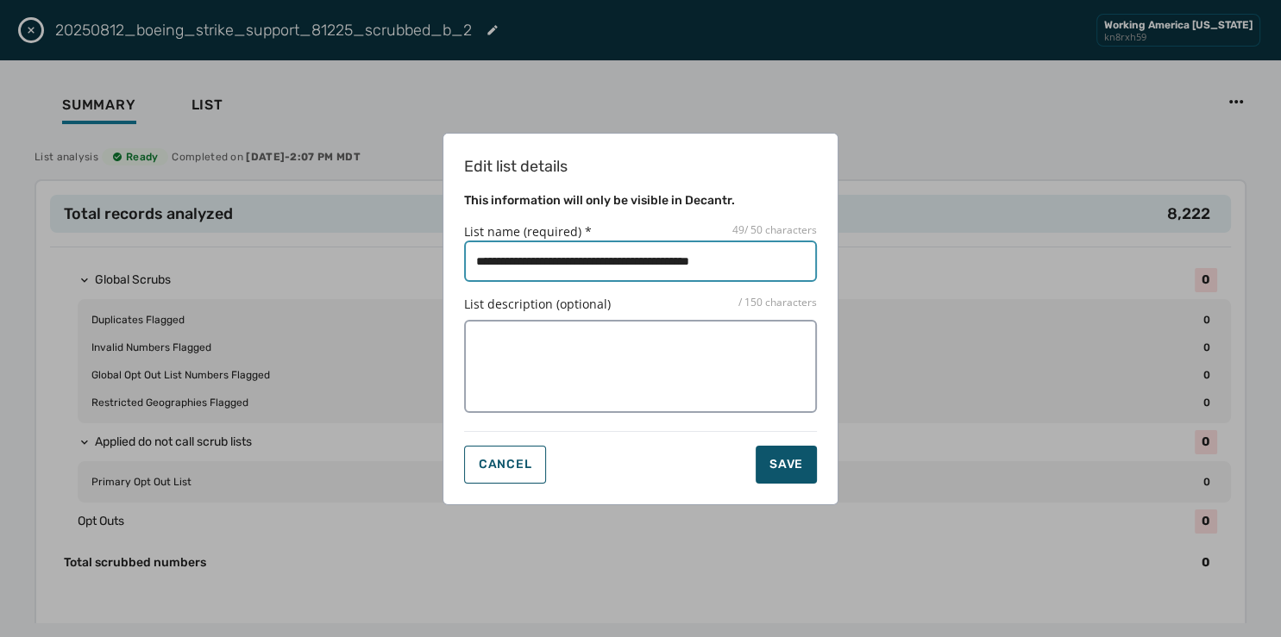
drag, startPoint x: 764, startPoint y: 266, endPoint x: 803, endPoint y: 257, distance: 39.9
click at [803, 257] on input "List name (required) * 49 / 50 characters" at bounding box center [640, 261] width 353 height 41
type input "**********"
click at [755, 446] on button "Save" at bounding box center [785, 465] width 61 height 38
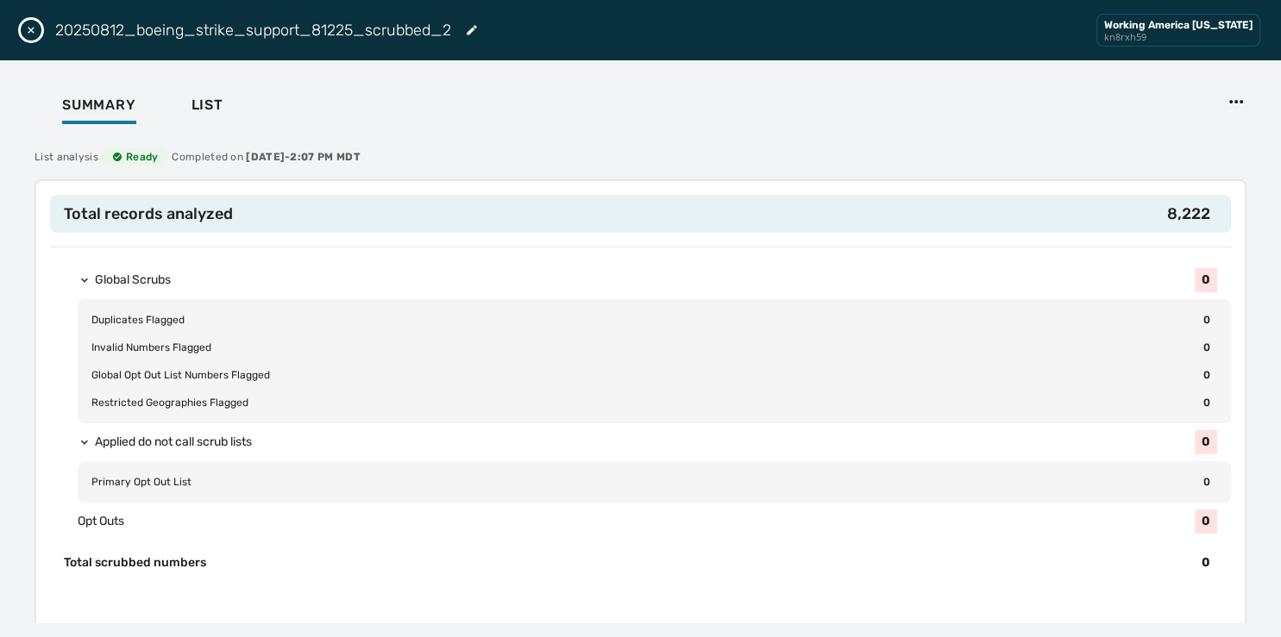
click at [29, 33] on icon "Close drawer" at bounding box center [31, 30] width 7 height 7
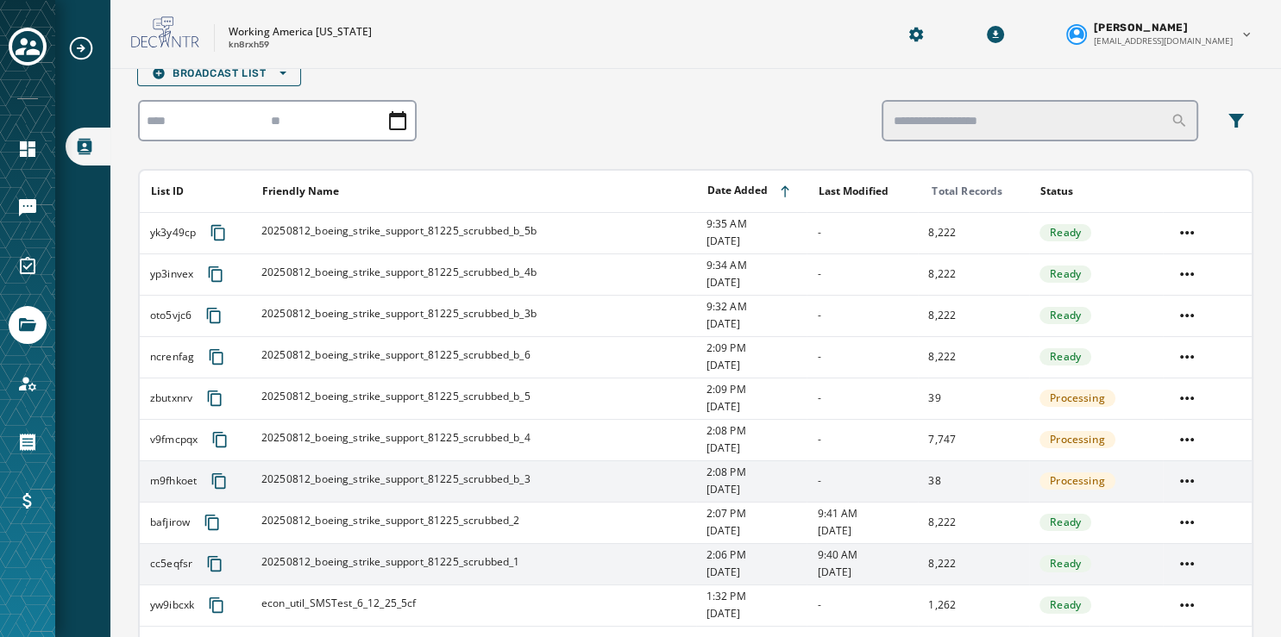
click at [410, 479] on span "20250812_boeing_strike_support_81225_scrubbed_b_3" at bounding box center [395, 480] width 269 height 14
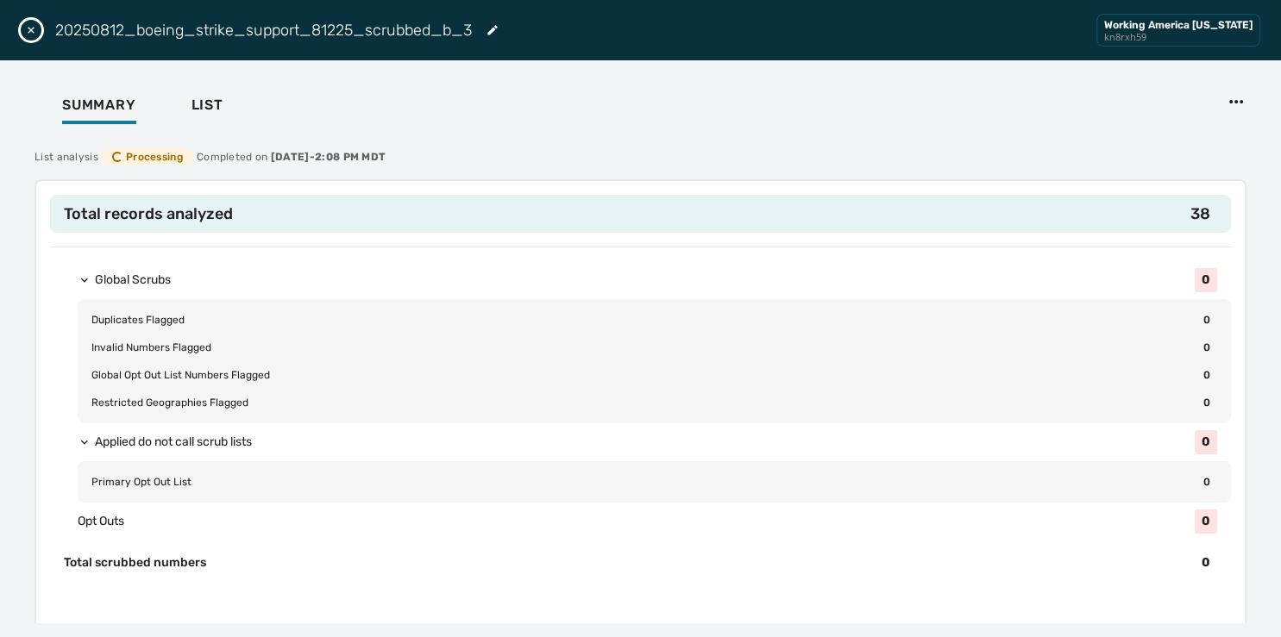
click at [487, 26] on icon "Edit List" at bounding box center [492, 30] width 14 height 14
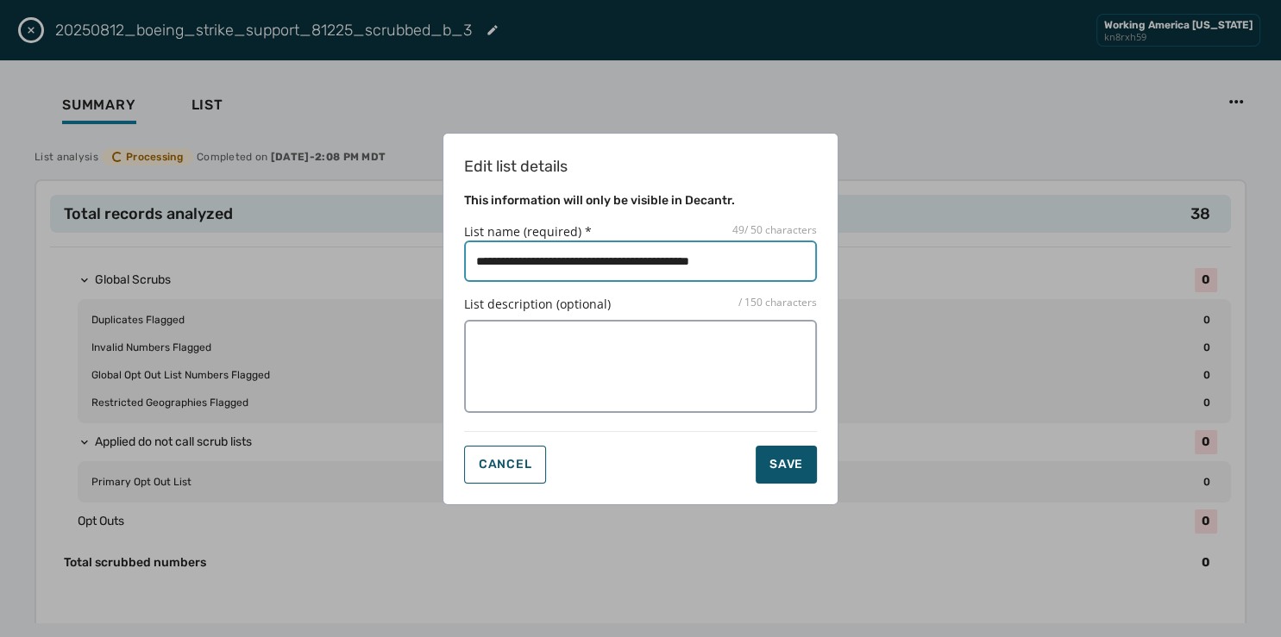
drag, startPoint x: 762, startPoint y: 262, endPoint x: 836, endPoint y: 250, distance: 75.1
click at [817, 250] on input "List name (required) * 49 / 50 characters" at bounding box center [640, 261] width 353 height 41
type input "**********"
click at [755, 446] on button "Save" at bounding box center [785, 465] width 61 height 38
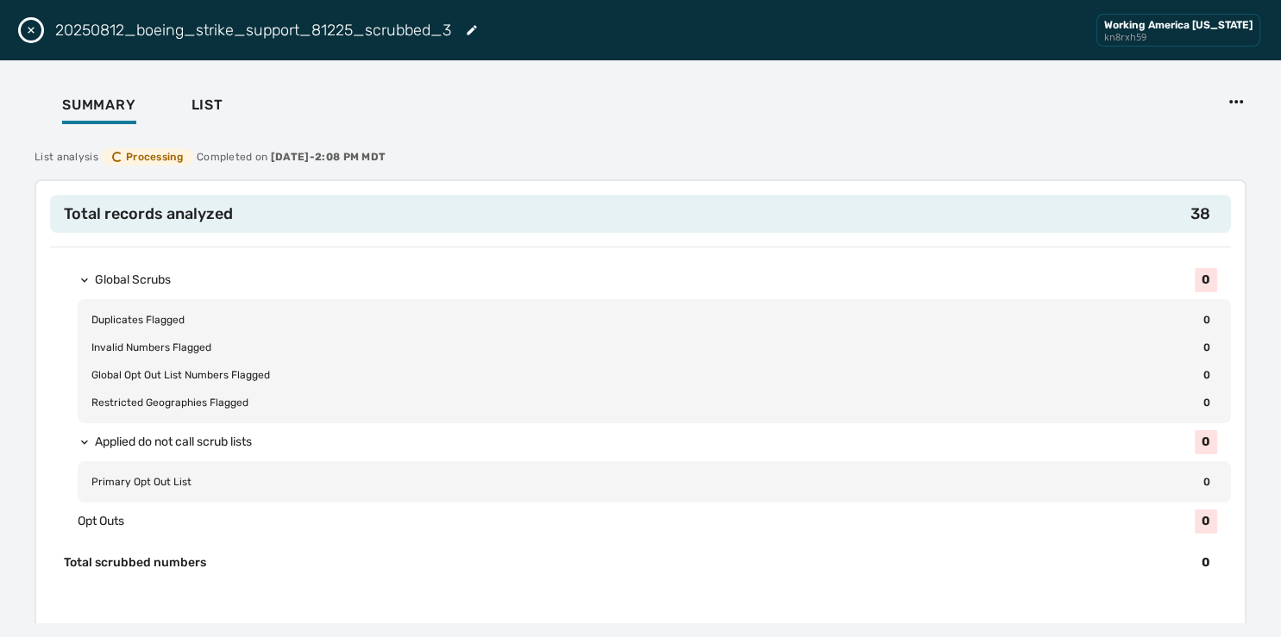
click at [32, 27] on icon "Close drawer" at bounding box center [31, 30] width 14 height 14
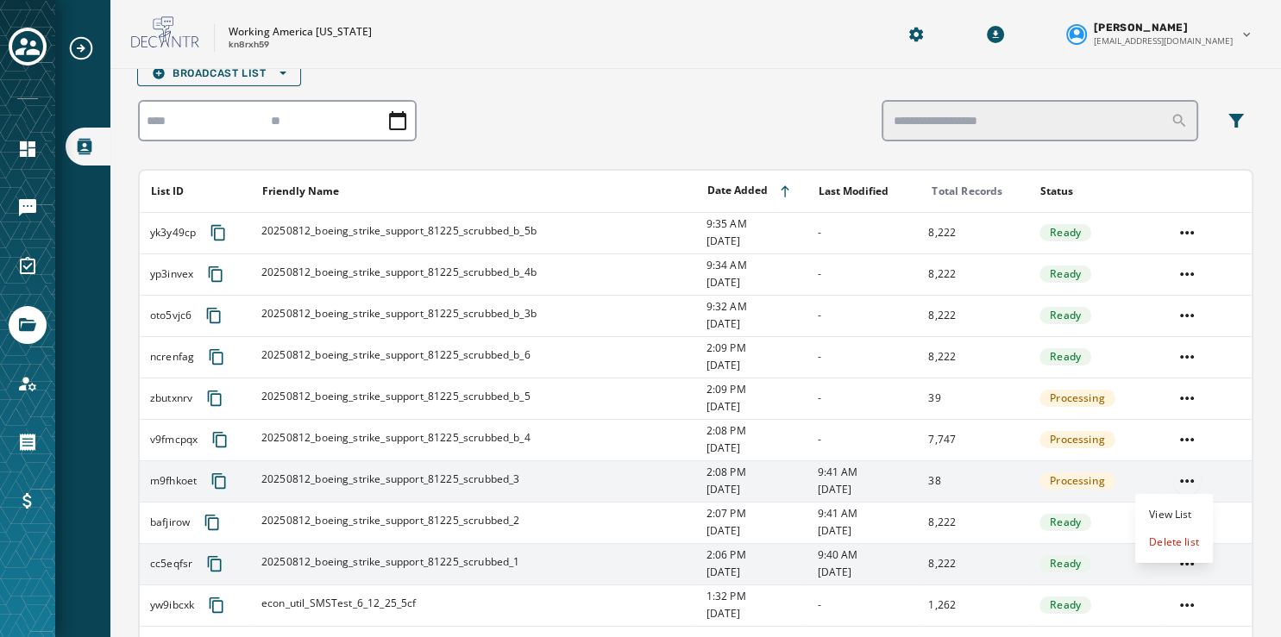
click at [1174, 478] on html "Broadcast Lists Skip To Main Content Working America Ohio kn8rxh59 Susan Fuller…" at bounding box center [640, 318] width 1281 height 637
click at [1162, 542] on div "Delete list" at bounding box center [1174, 543] width 78 height 28
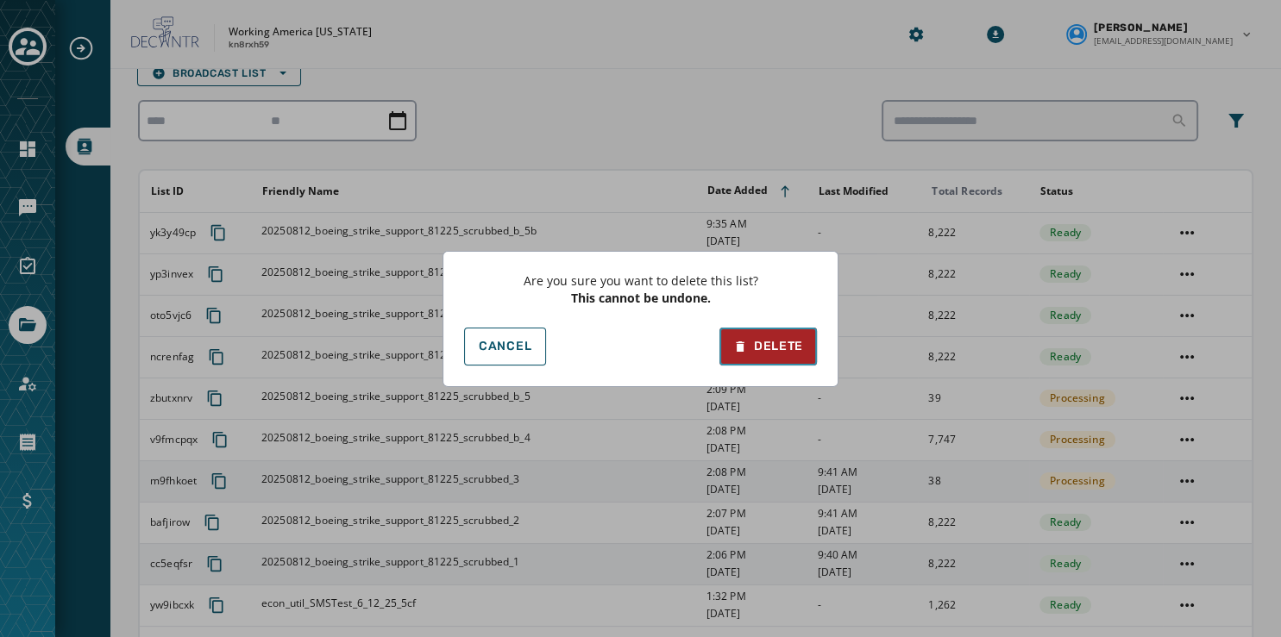
click at [768, 347] on div "Delete" at bounding box center [768, 346] width 70 height 17
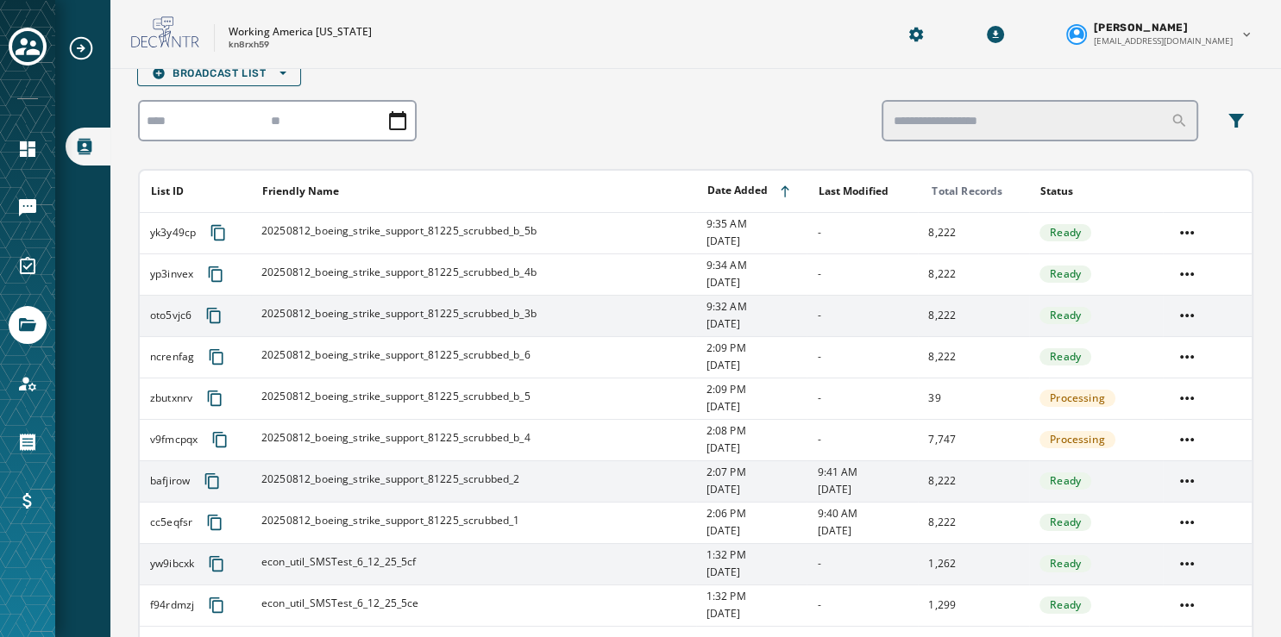
click at [524, 310] on span "20250812_boeing_strike_support_81225_scrubbed_b_3b" at bounding box center [398, 314] width 275 height 14
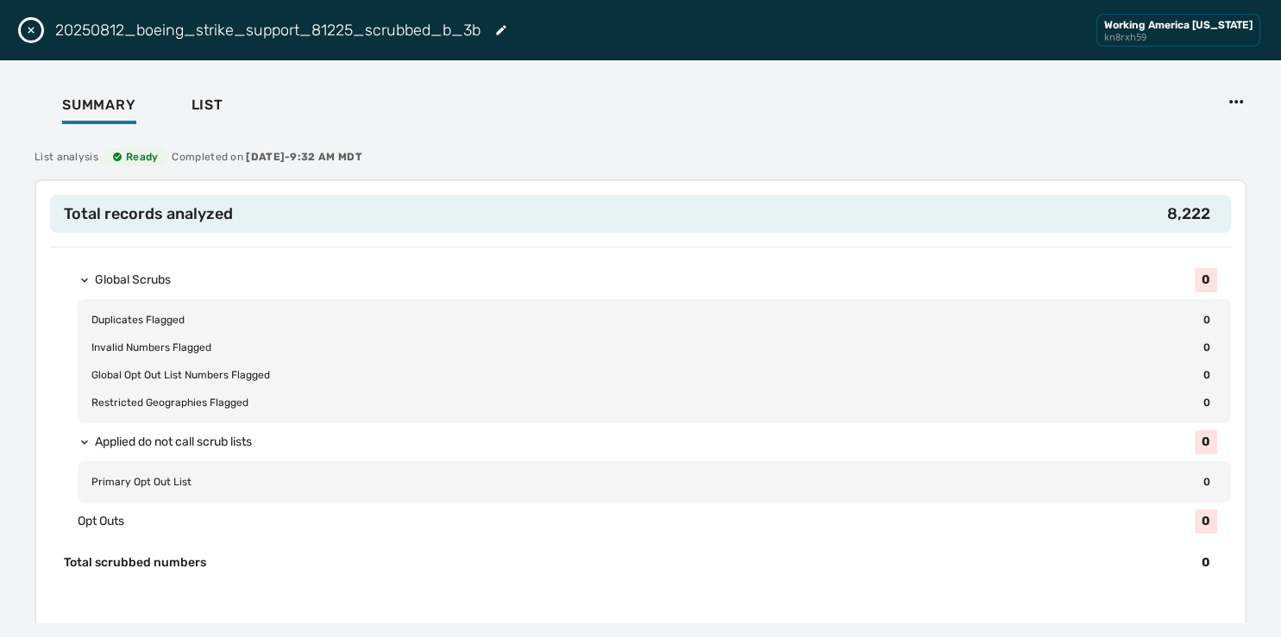
click at [500, 32] on icon "Edit List" at bounding box center [500, 29] width 9 height 9
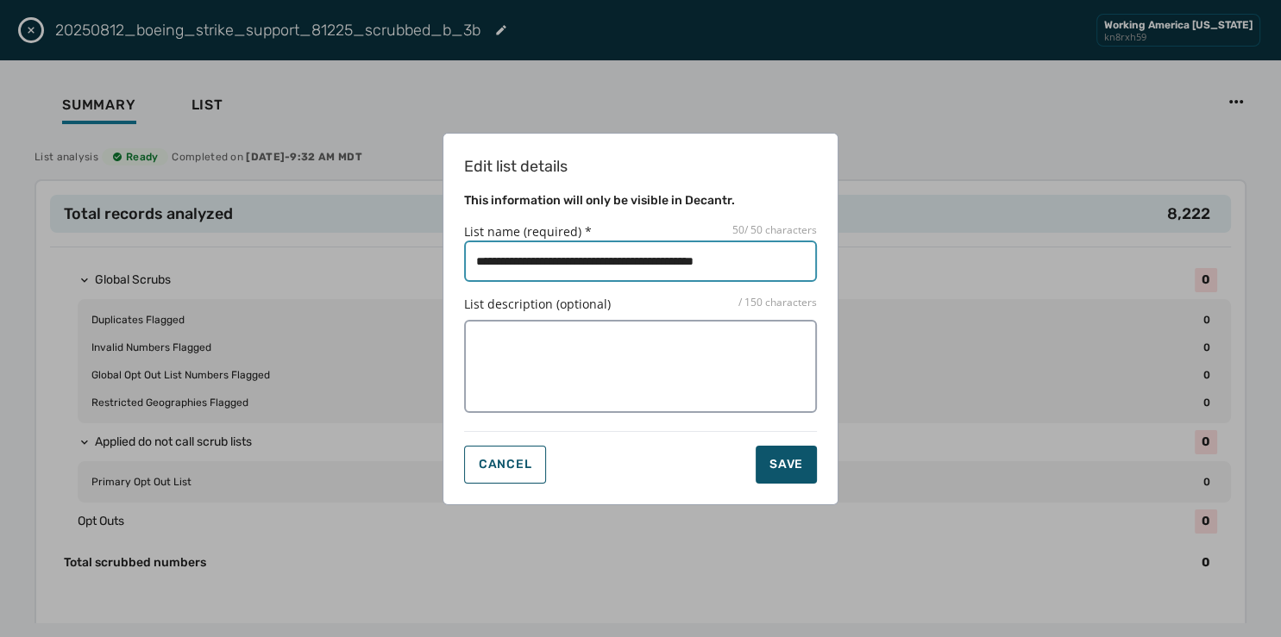
drag, startPoint x: 764, startPoint y: 264, endPoint x: 848, endPoint y: 253, distance: 84.4
click at [817, 253] on input "List name (required) * 50 / 50 characters" at bounding box center [640, 261] width 353 height 41
type input "**********"
click at [755, 446] on button "Save" at bounding box center [785, 465] width 61 height 38
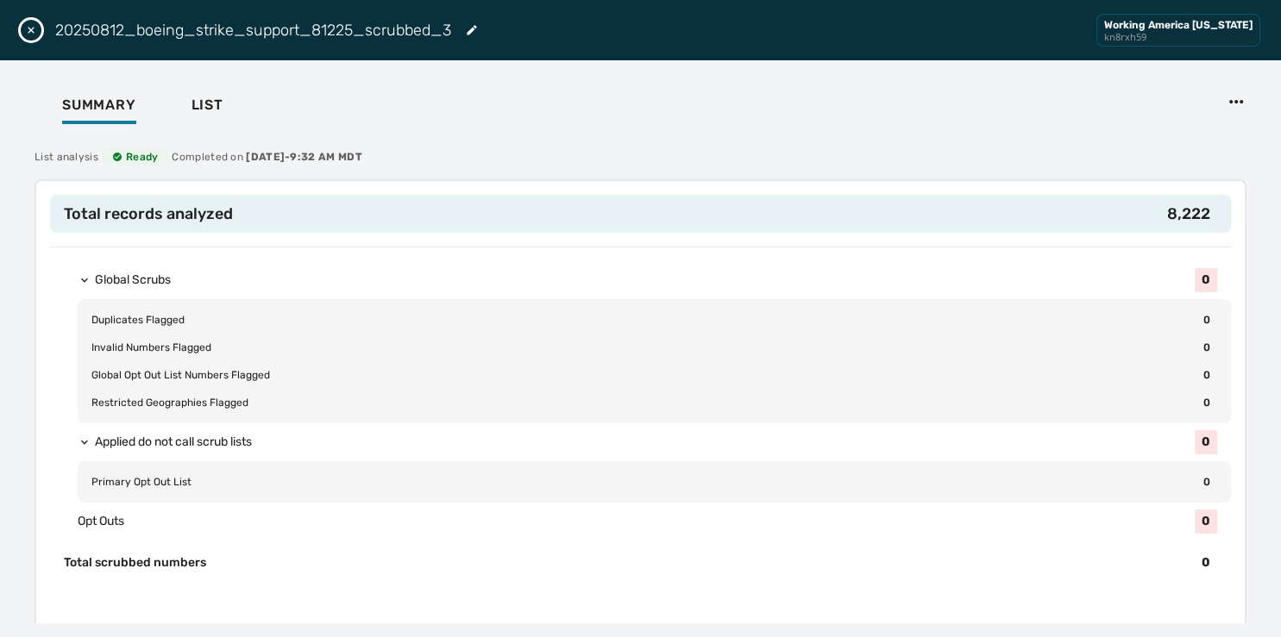
click at [30, 28] on icon "Close drawer" at bounding box center [31, 30] width 14 height 14
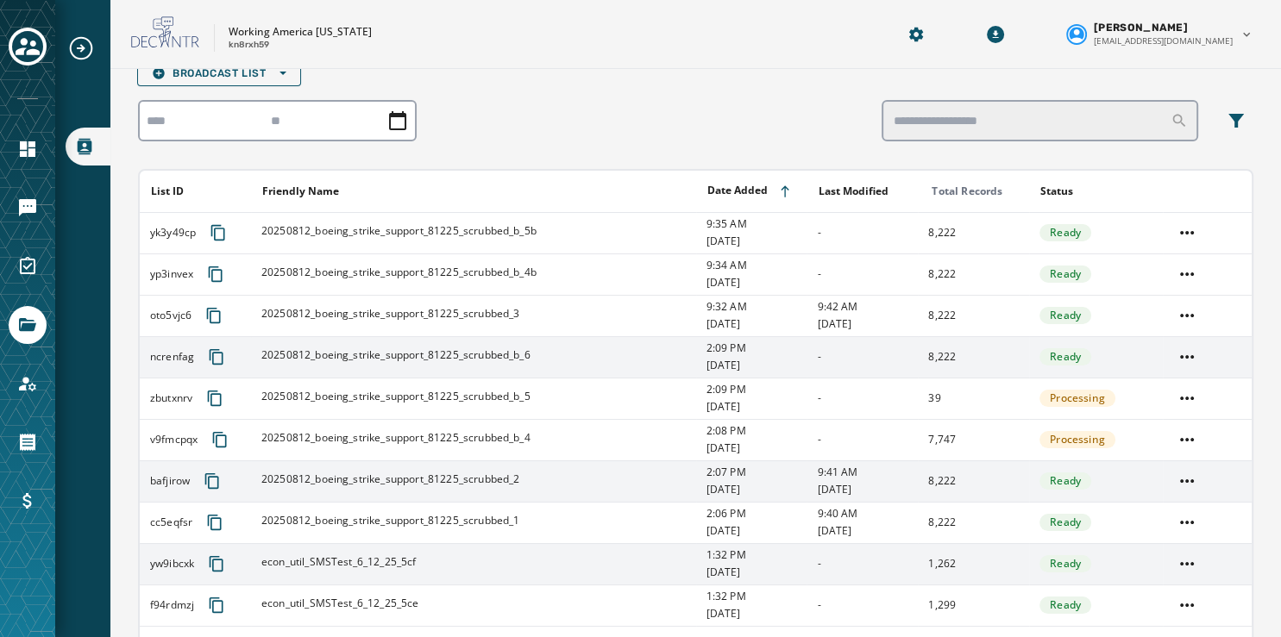
click at [509, 350] on span "20250812_boeing_strike_support_81225_scrubbed_b_6" at bounding box center [395, 355] width 269 height 14
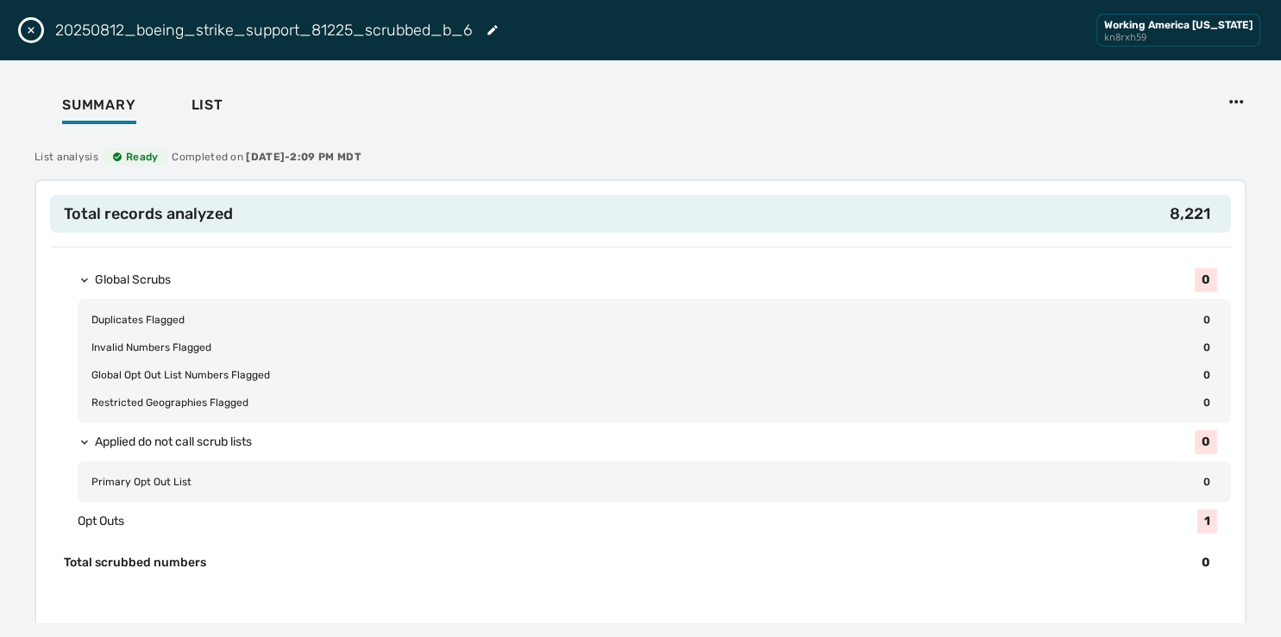
click at [493, 22] on div "20250812_boeing_strike_support_81225_scrubbed_b_6" at bounding box center [277, 30] width 444 height 24
click at [495, 29] on icon "Edit List" at bounding box center [491, 29] width 9 height 9
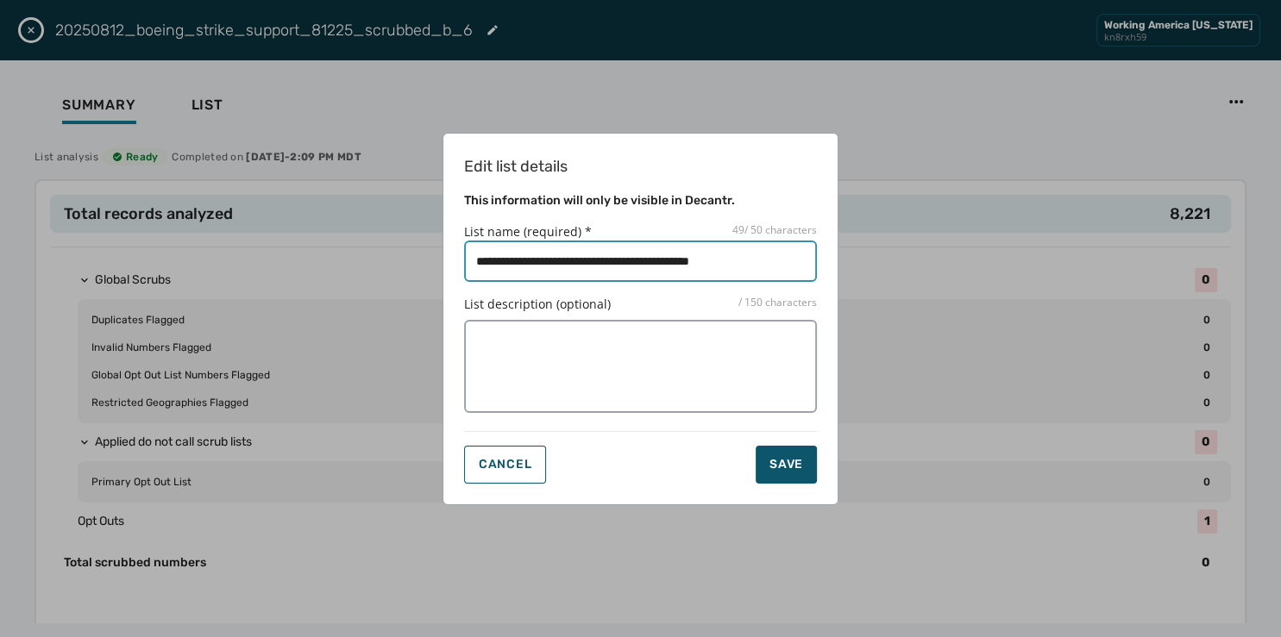
drag, startPoint x: 764, startPoint y: 261, endPoint x: 868, endPoint y: 247, distance: 104.4
click at [817, 247] on input "List name (required) * 49 / 50 characters" at bounding box center [640, 261] width 353 height 41
type input "**********"
click at [755, 446] on button "Save" at bounding box center [785, 465] width 61 height 38
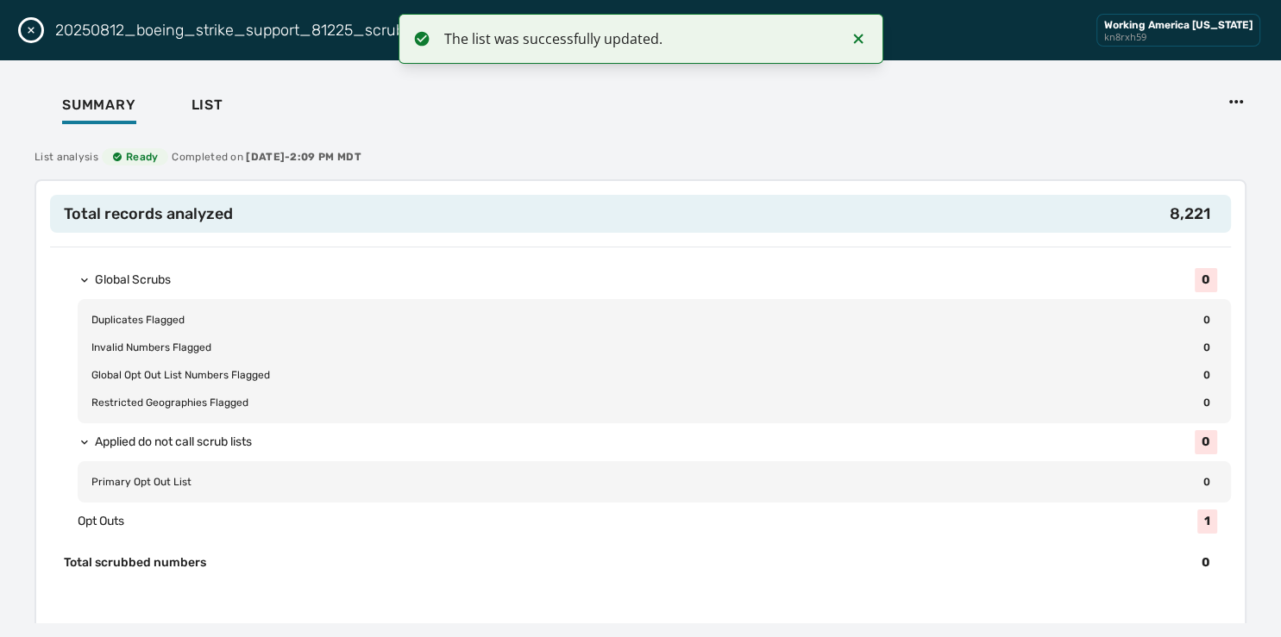
click at [30, 26] on icon "Close drawer" at bounding box center [31, 30] width 14 height 14
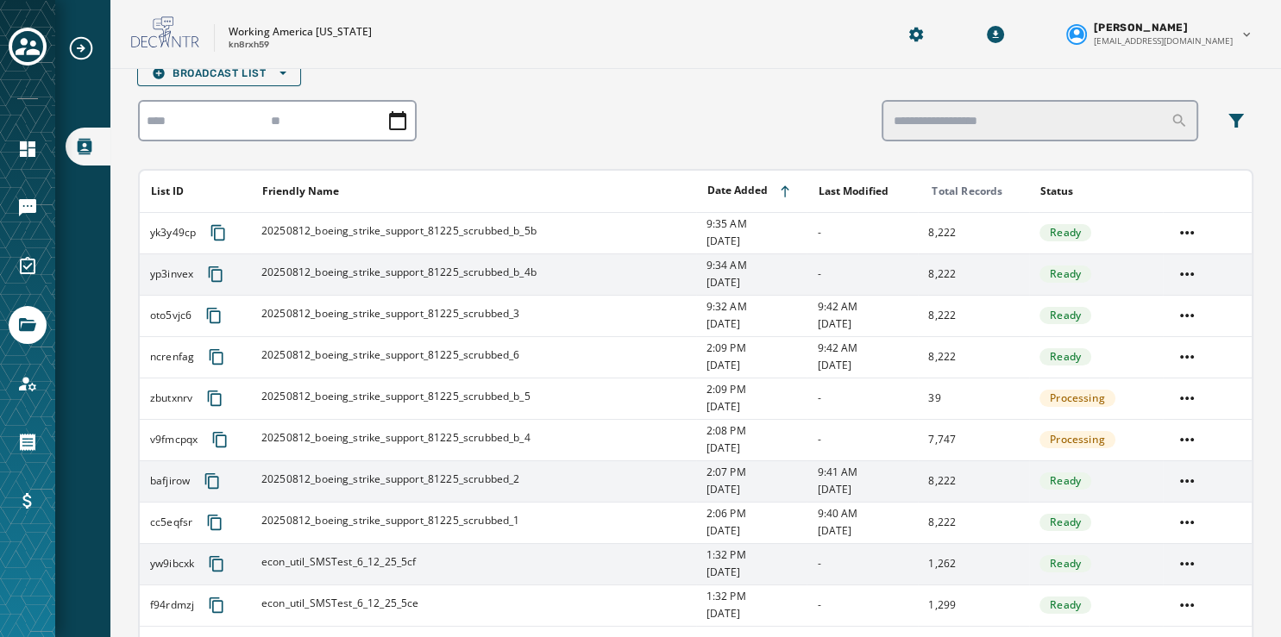
click at [478, 274] on span "20250812_boeing_strike_support_81225_scrubbed_b_4b" at bounding box center [398, 273] width 275 height 14
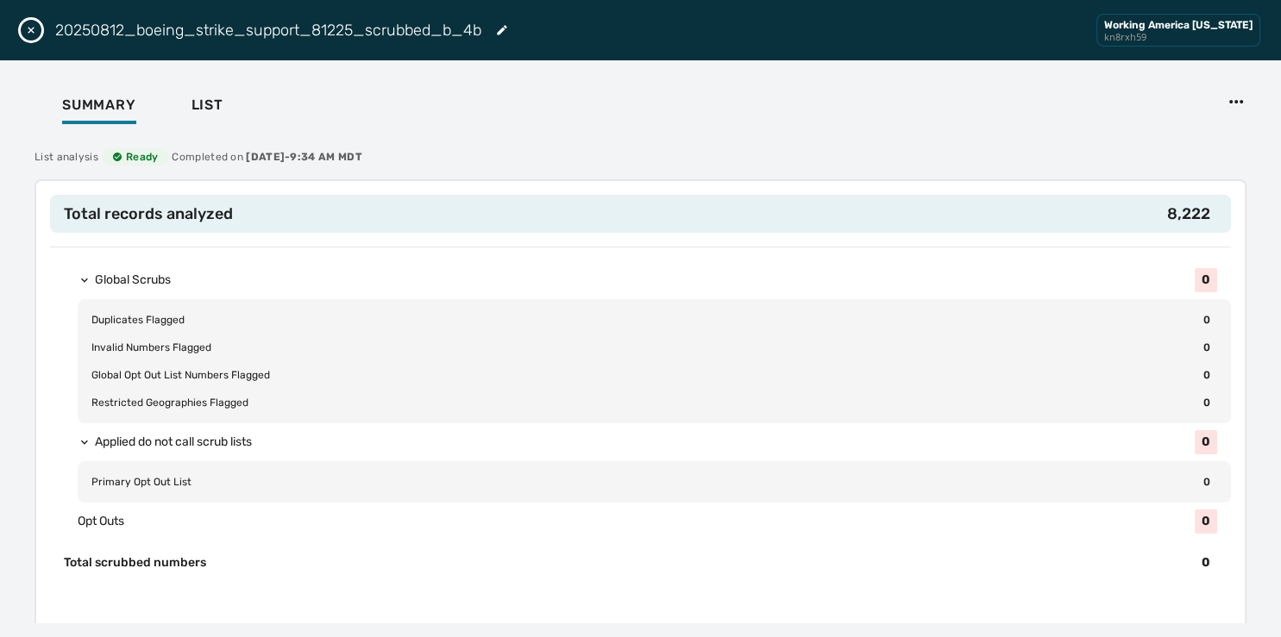
click at [504, 33] on icon "Edit List" at bounding box center [502, 30] width 14 height 14
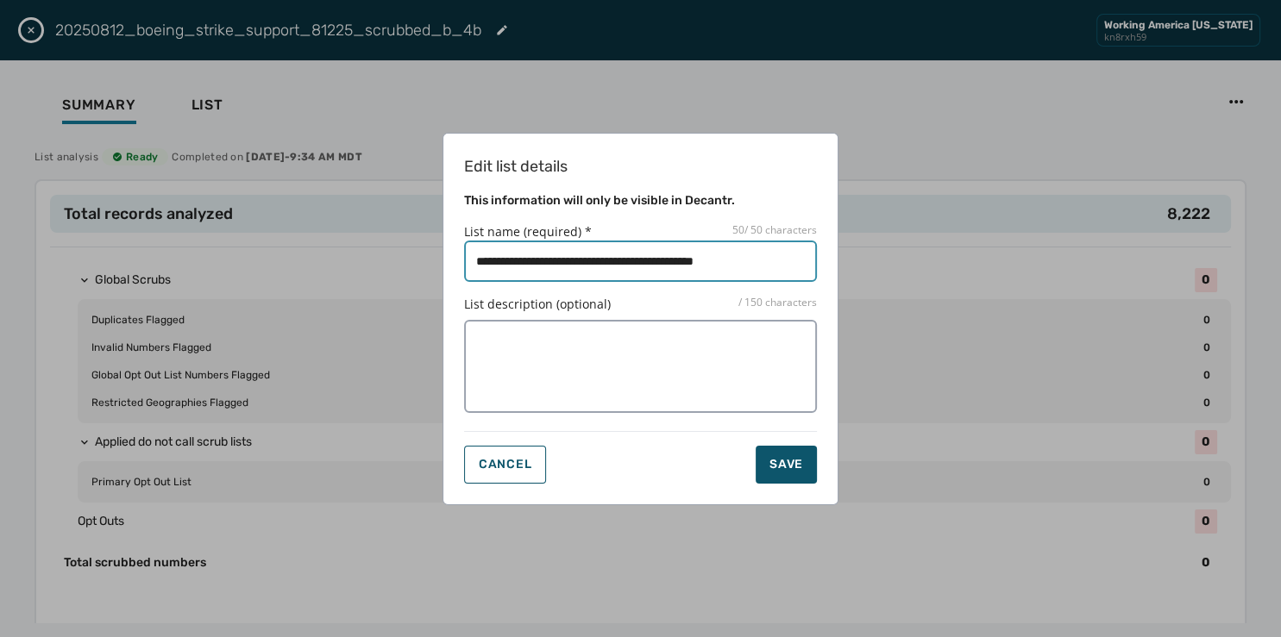
drag, startPoint x: 765, startPoint y: 262, endPoint x: 863, endPoint y: 257, distance: 98.4
click at [817, 257] on input "List name (required) * 50 / 50 characters" at bounding box center [640, 261] width 353 height 41
type input "**********"
click at [755, 446] on button "Save" at bounding box center [785, 465] width 61 height 38
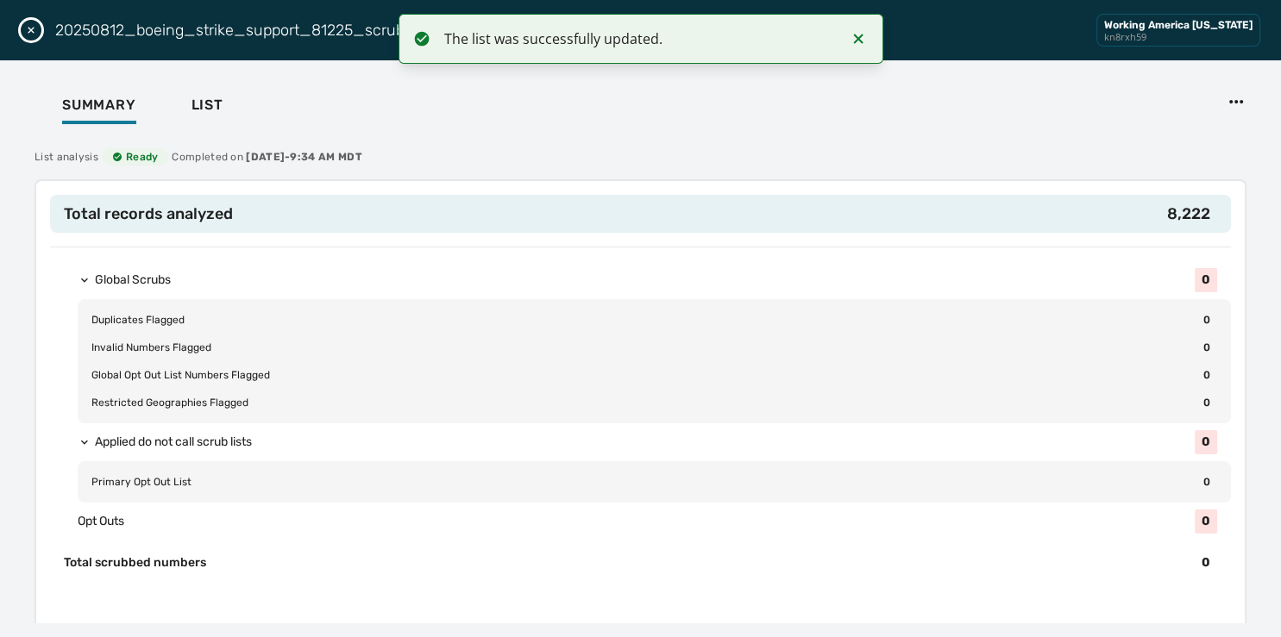
click at [31, 32] on icon "Close drawer" at bounding box center [31, 30] width 14 height 14
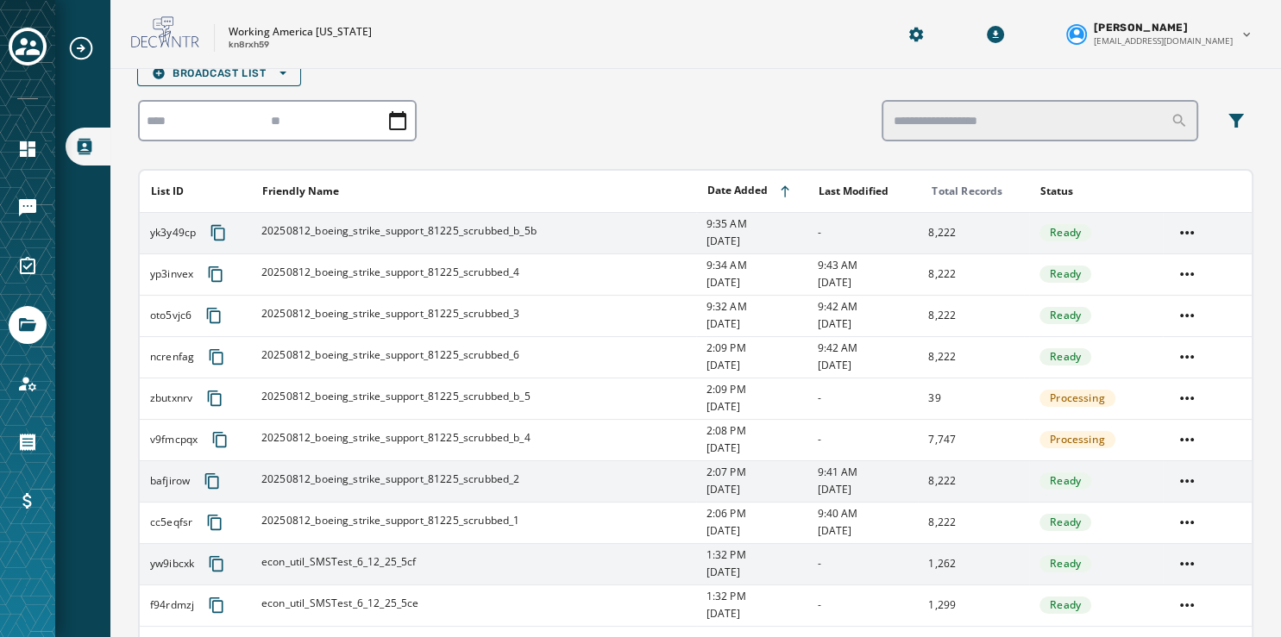
click at [493, 236] on span "20250812_boeing_strike_support_81225_scrubbed_b_5b" at bounding box center [398, 231] width 275 height 14
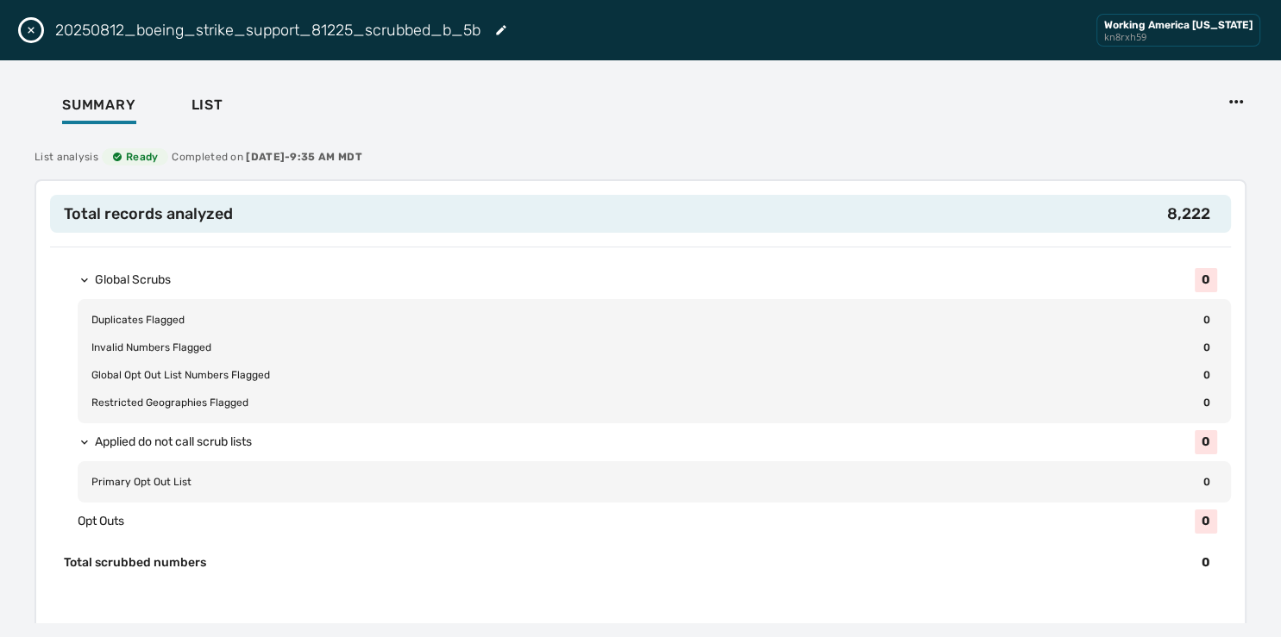
click at [504, 29] on icon "Edit List" at bounding box center [500, 29] width 9 height 9
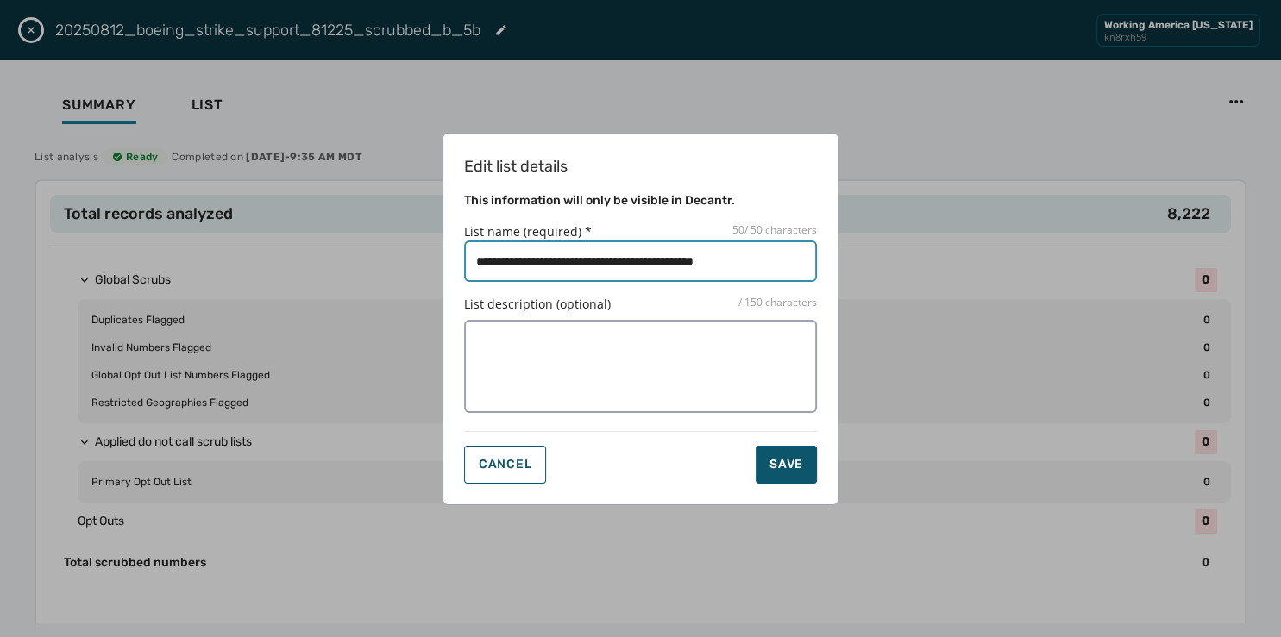
drag, startPoint x: 763, startPoint y: 264, endPoint x: 855, endPoint y: 252, distance: 93.1
click at [817, 252] on input "List name (required) * 50 / 50 characters" at bounding box center [640, 261] width 353 height 41
type input "**********"
click at [755, 446] on button "Save" at bounding box center [785, 465] width 61 height 38
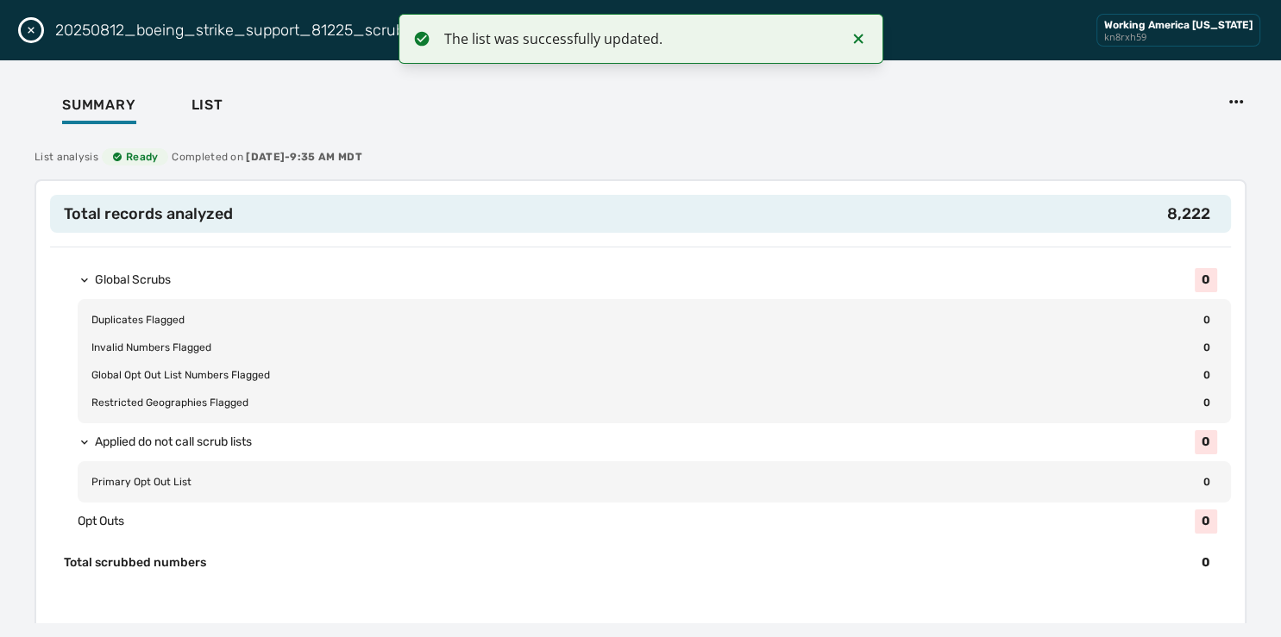
click at [32, 33] on icon "Close drawer" at bounding box center [31, 30] width 14 height 14
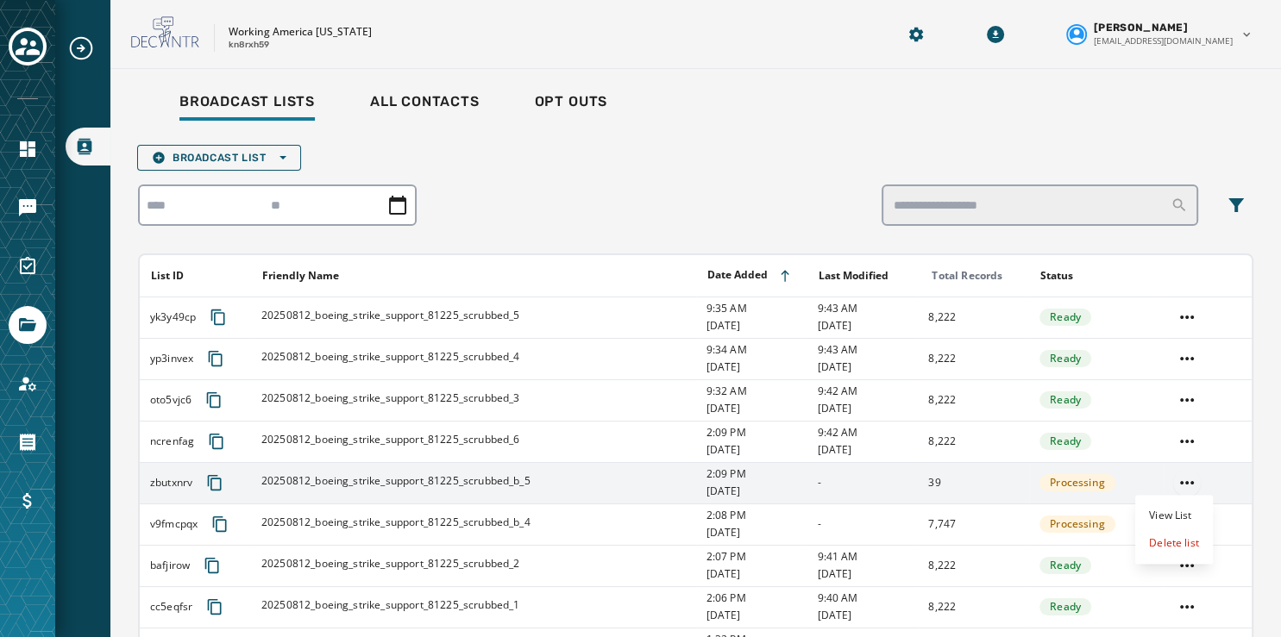
click at [1178, 481] on html "Broadcast Lists Skip To Main Content Working America Ohio kn8rxh59 Susan Fuller…" at bounding box center [640, 318] width 1281 height 637
click at [1171, 542] on div "Delete list" at bounding box center [1174, 543] width 78 height 28
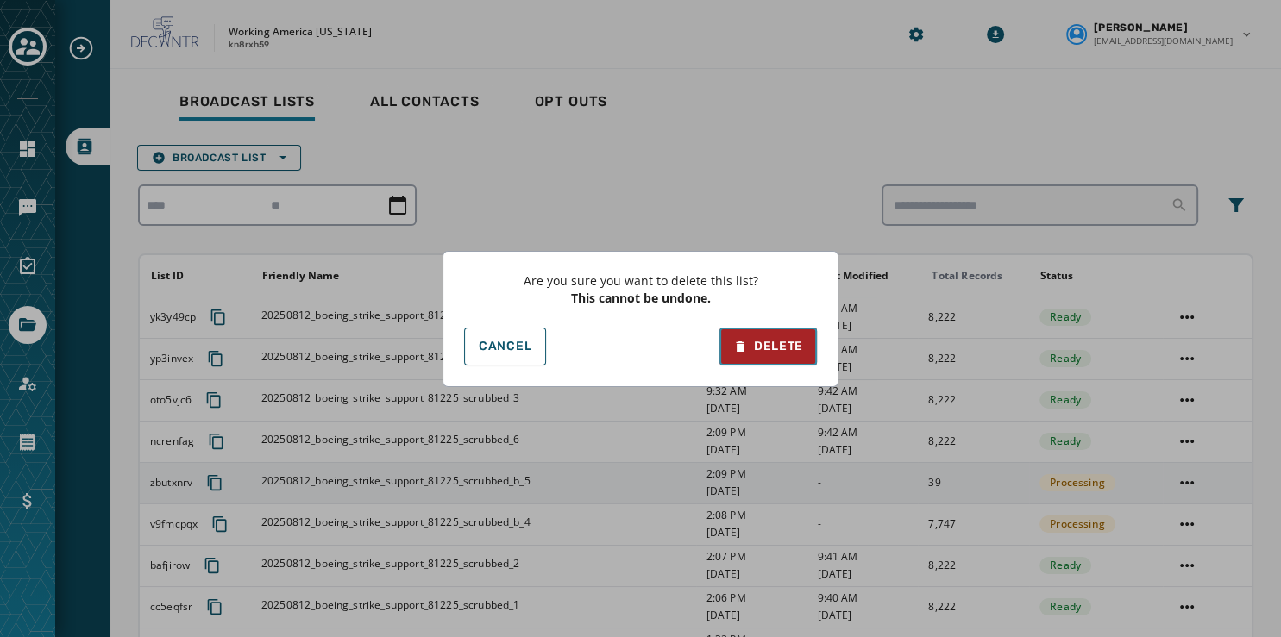
click at [764, 354] on div "Delete" at bounding box center [768, 346] width 70 height 17
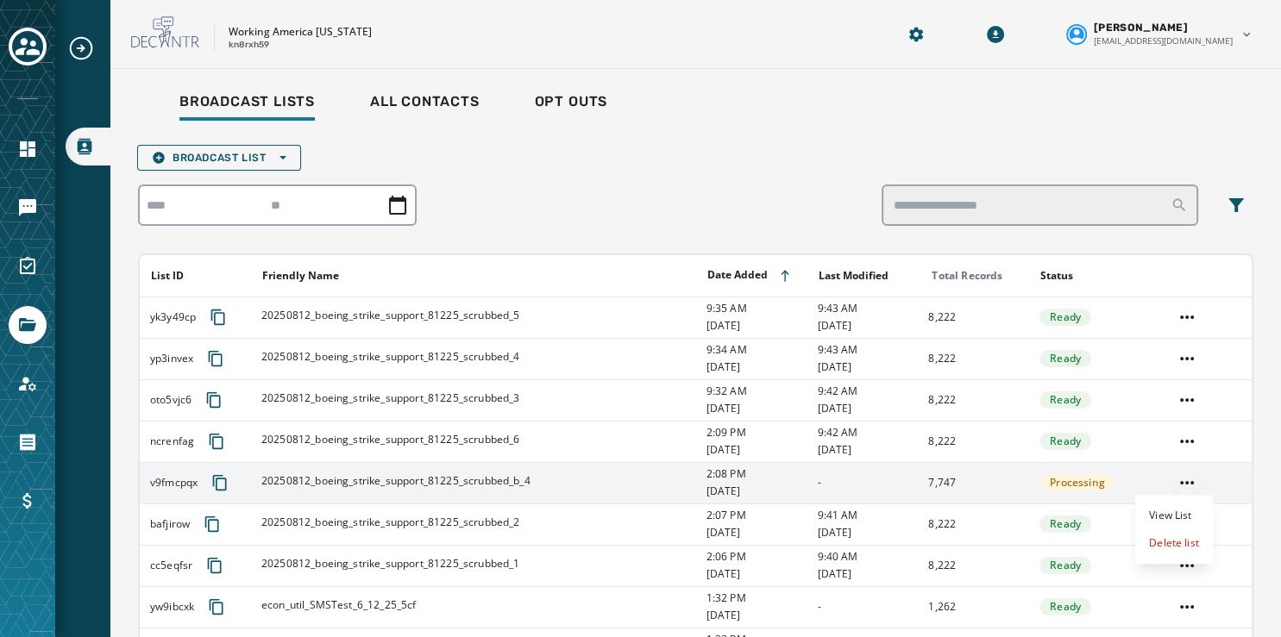
click at [1181, 479] on html "Broadcast Lists Skip To Main Content Working America Ohio kn8rxh59 Susan Fuller…" at bounding box center [640, 318] width 1281 height 637
click at [1165, 547] on div "Delete list" at bounding box center [1174, 543] width 78 height 28
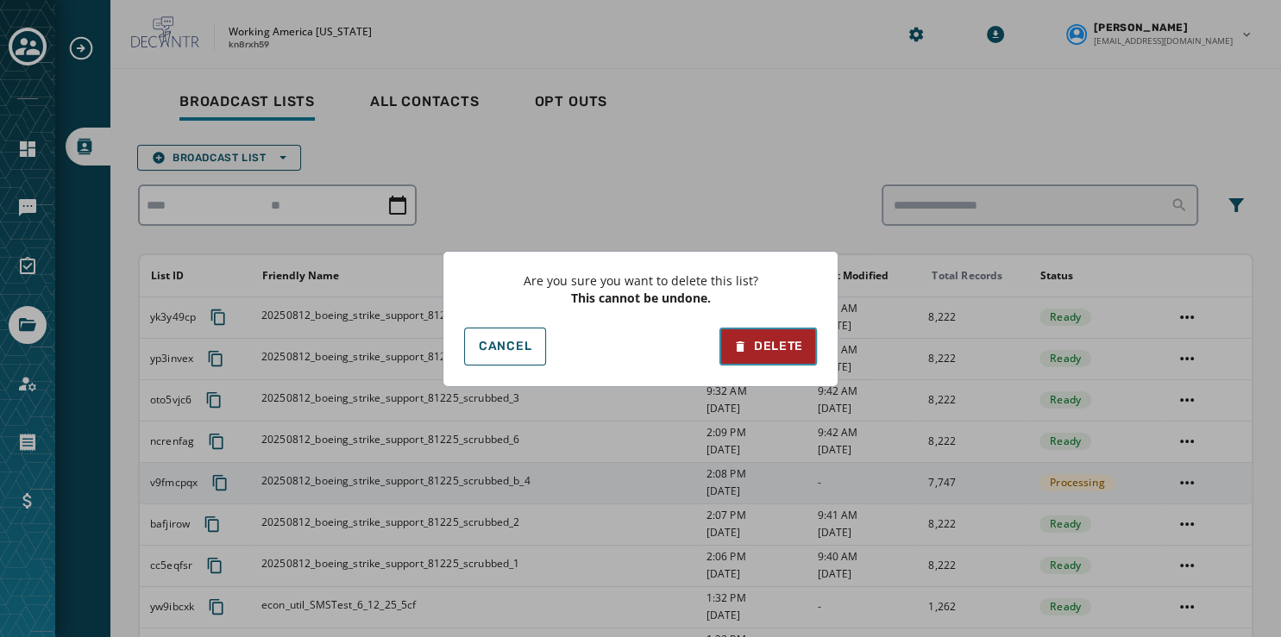
click at [776, 342] on div "Delete" at bounding box center [768, 346] width 70 height 17
